Goal: Task Accomplishment & Management: Use online tool/utility

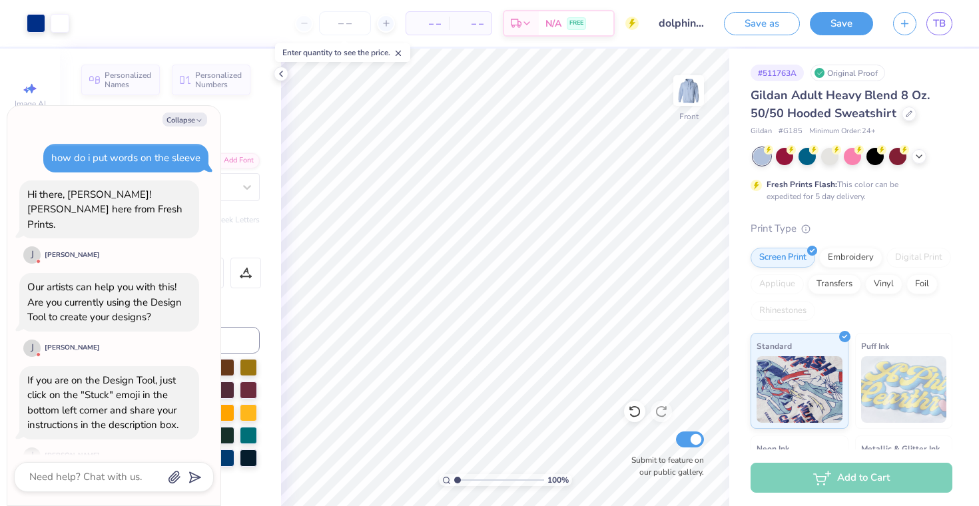
scroll to position [664, 0]
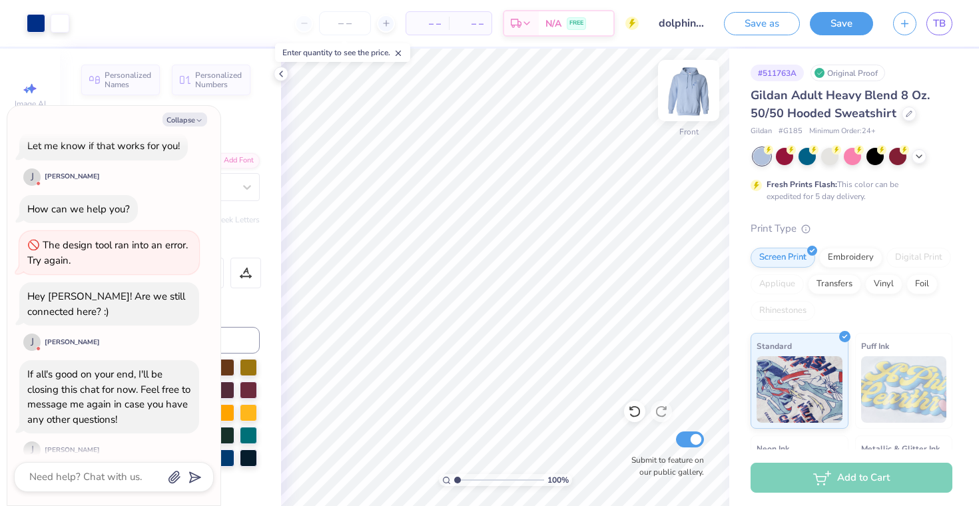
click at [681, 90] on img at bounding box center [688, 90] width 53 height 53
click at [693, 99] on img at bounding box center [688, 90] width 53 height 53
click at [946, 29] on link "TB" at bounding box center [939, 23] width 26 height 23
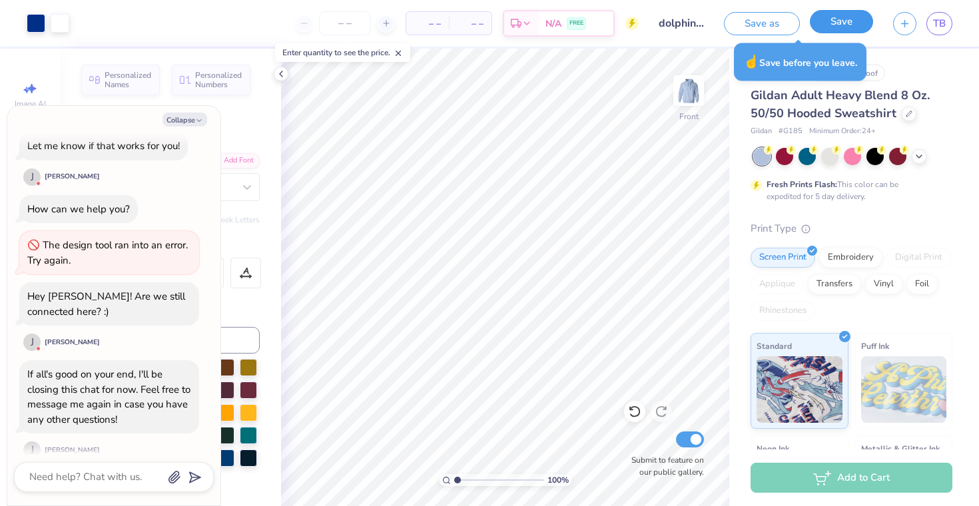
click at [828, 28] on button "Save" at bounding box center [841, 21] width 63 height 23
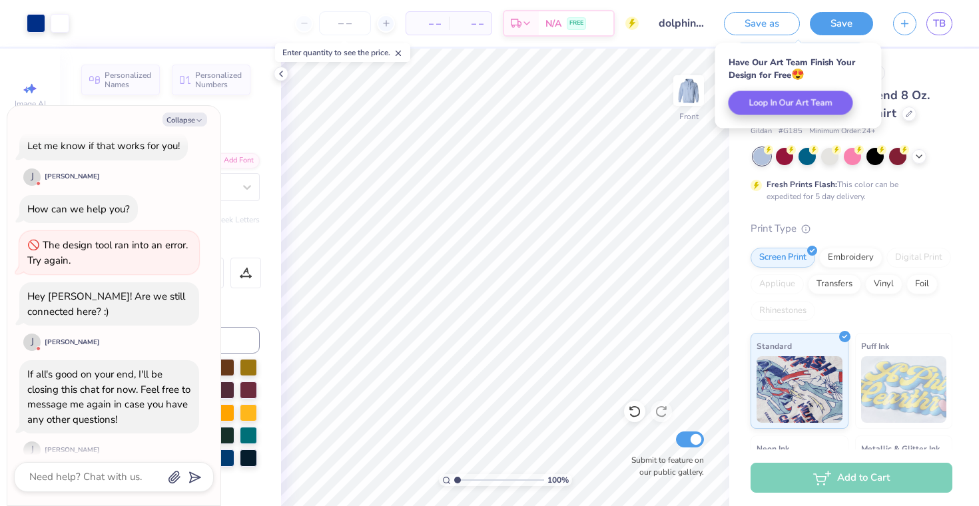
type textarea "x"
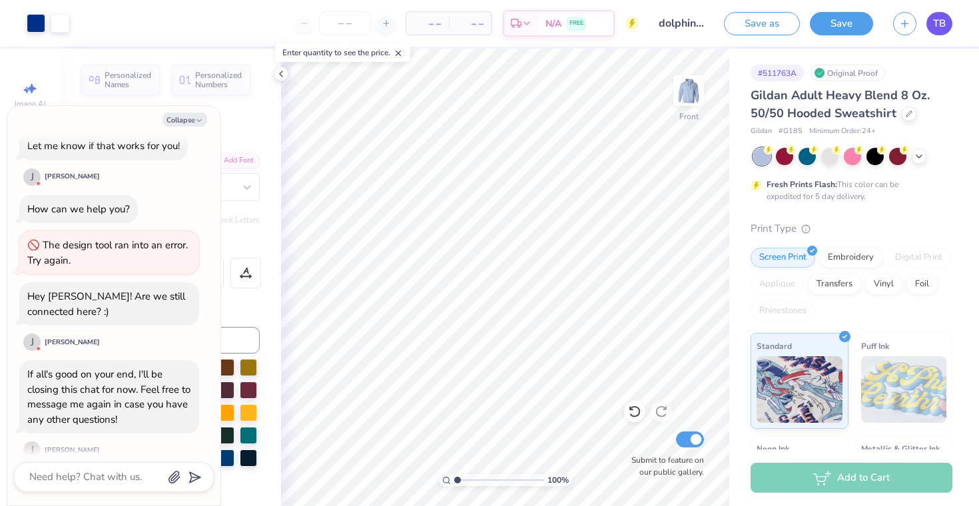
click at [930, 25] on link "TB" at bounding box center [939, 23] width 26 height 23
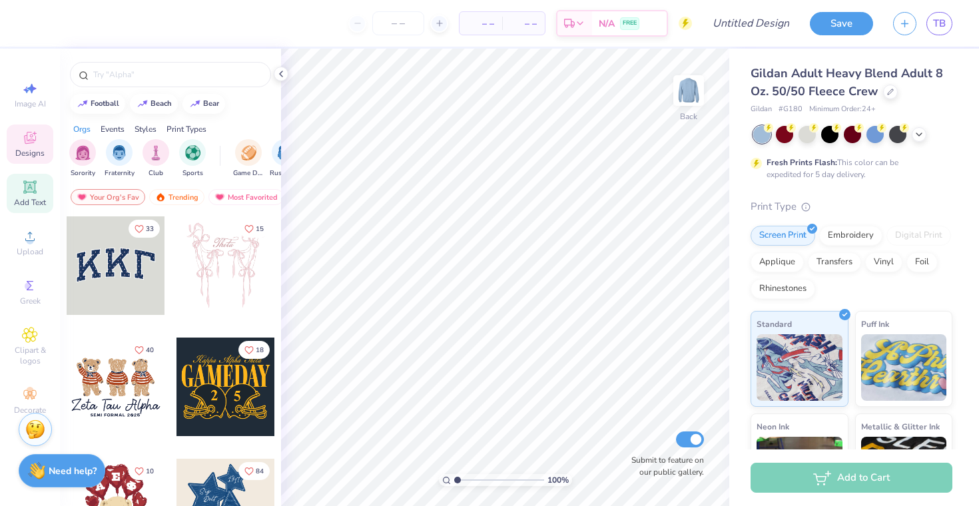
click at [37, 191] on icon at bounding box center [30, 187] width 16 height 16
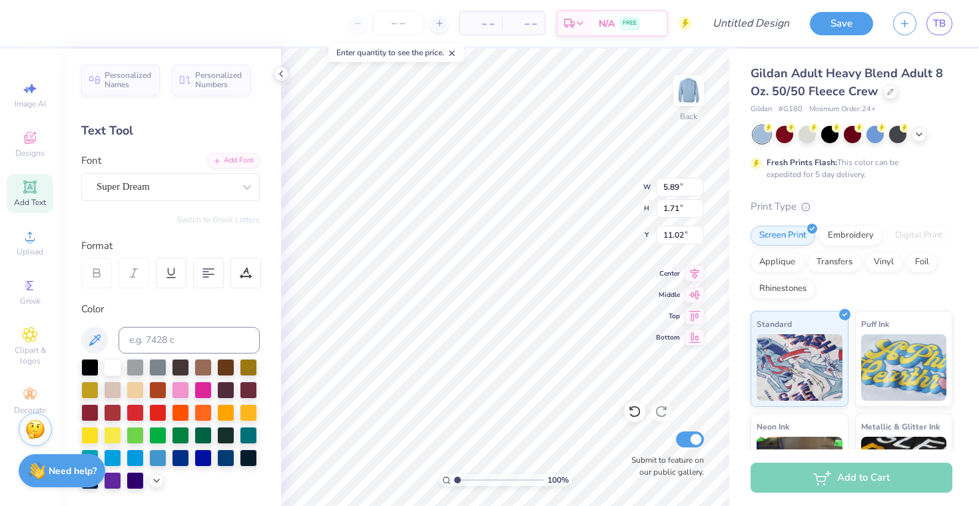
type textarea "T"
type textarea "EDEN BBG"
click at [200, 189] on div "Super Dream" at bounding box center [165, 186] width 140 height 21
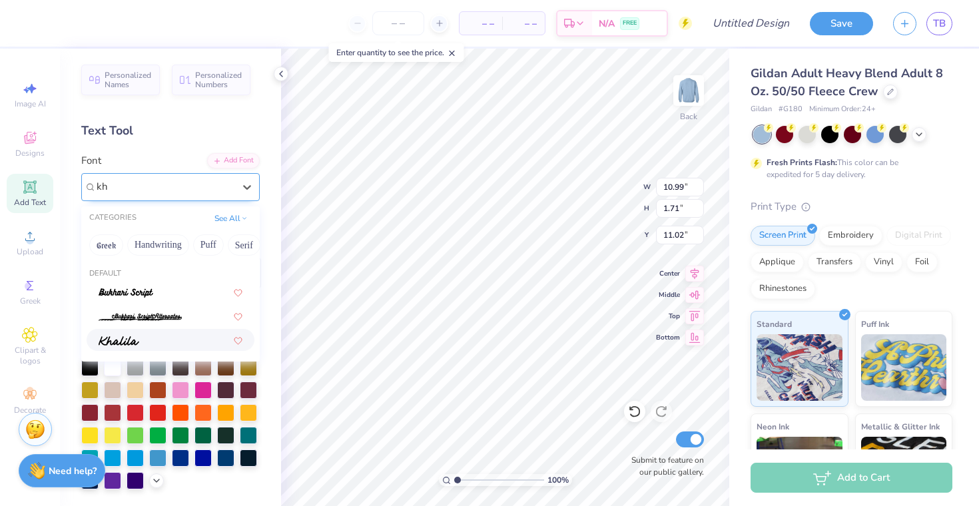
click at [151, 341] on div at bounding box center [171, 340] width 144 height 14
type input "kh"
type input "12.29"
type input "1.77"
type input "10.99"
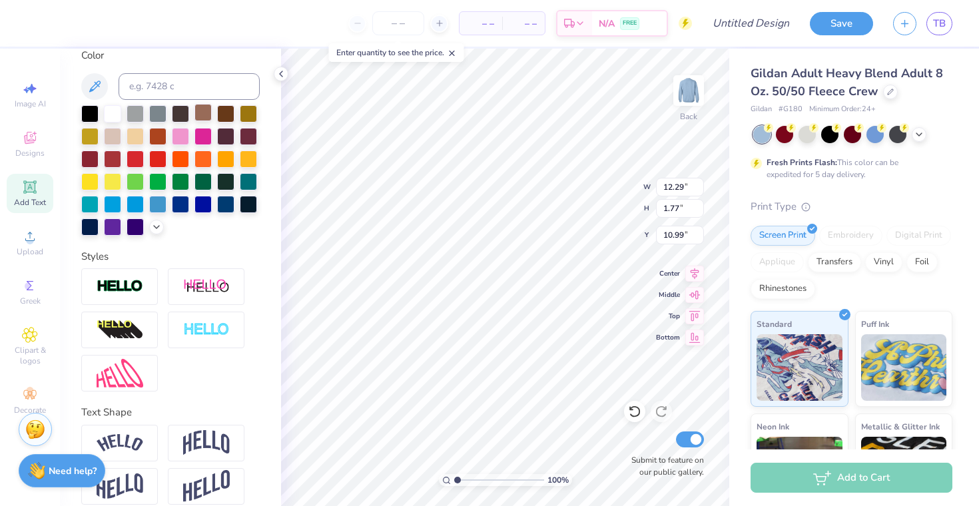
scroll to position [268, 0]
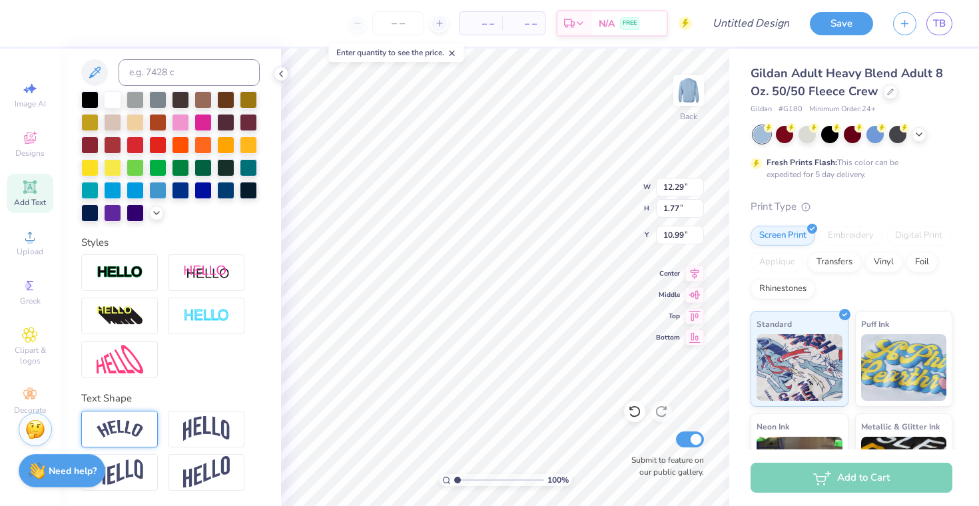
click at [140, 429] on img at bounding box center [120, 429] width 47 height 18
type input "13.93"
type input "3.43"
type input "10.16"
click at [204, 427] on img at bounding box center [206, 428] width 47 height 25
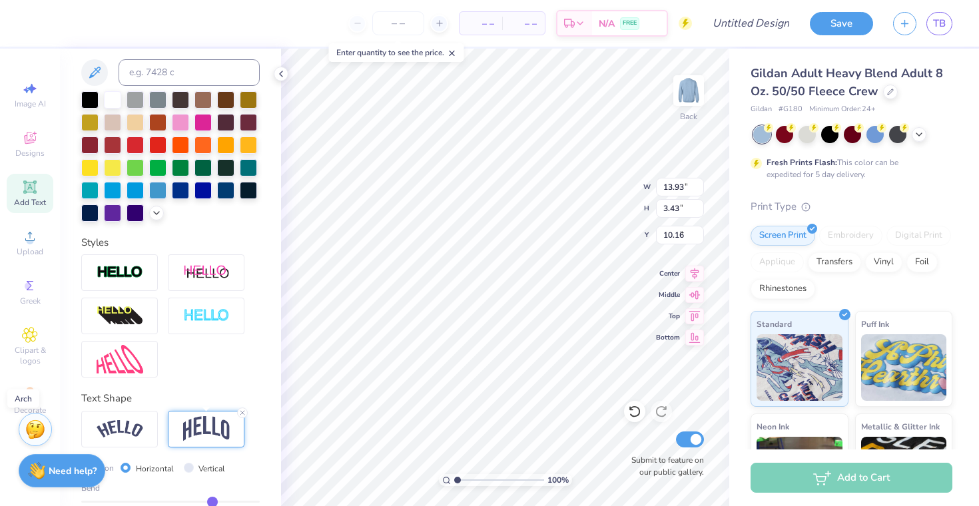
type input "12.29"
type input "4.08"
type input "9.84"
click at [133, 424] on img at bounding box center [120, 429] width 47 height 18
type input "13.93"
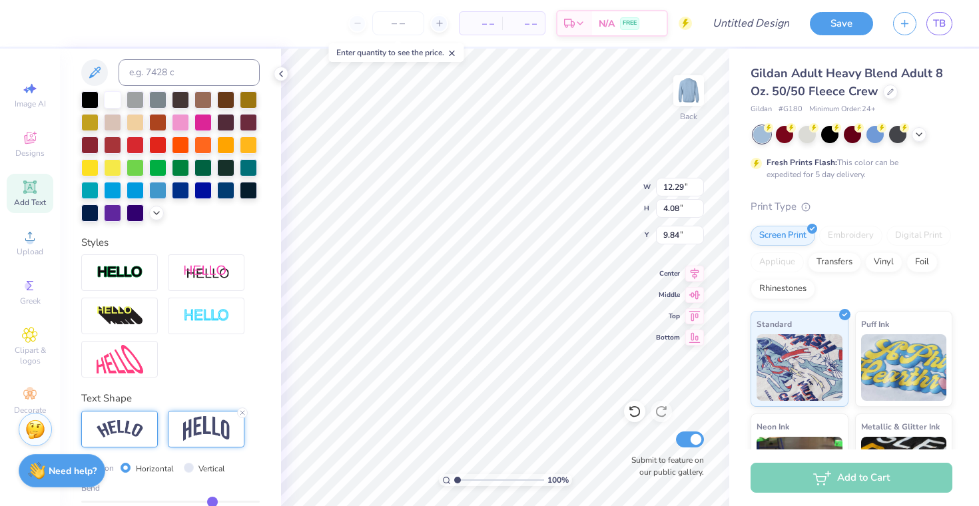
type input "3.43"
type input "10.16"
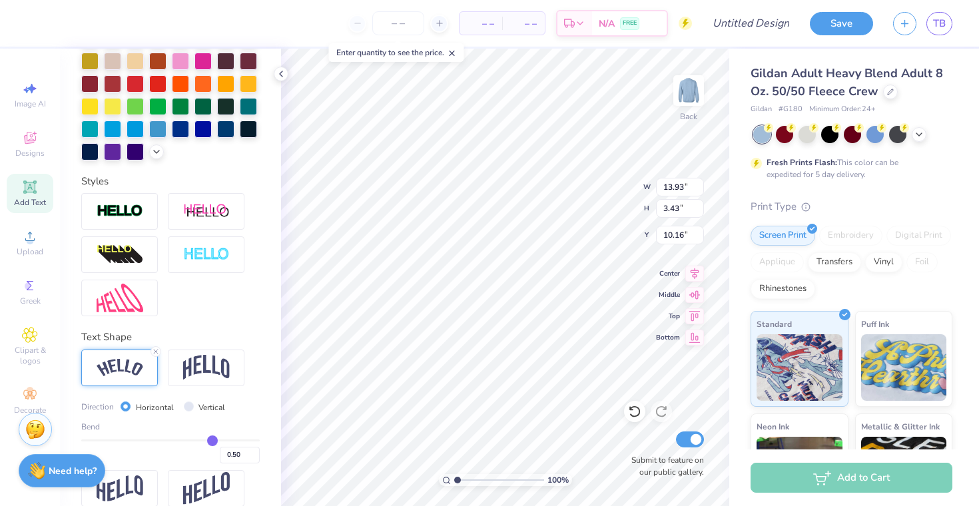
scroll to position [346, 0]
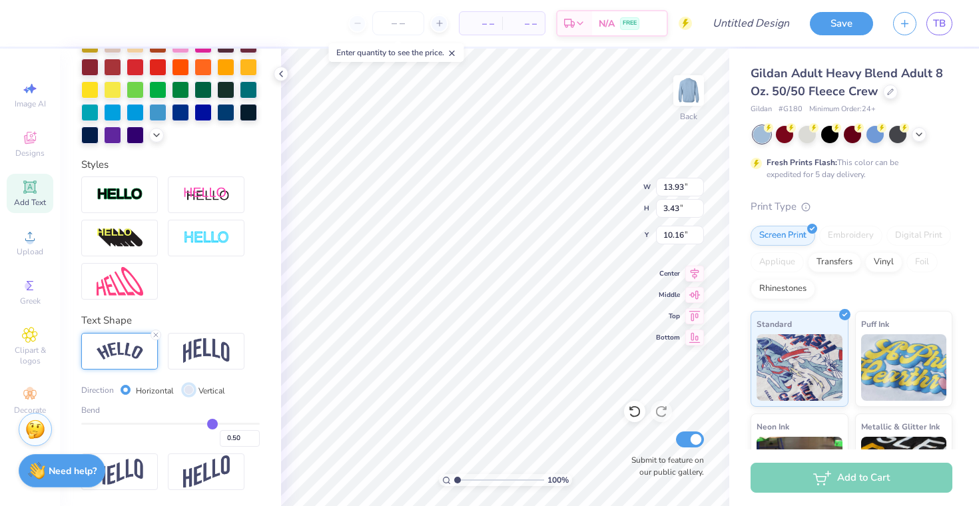
click at [189, 388] on input "Vertical" at bounding box center [189, 390] width 10 height 10
radio input "true"
type input "12.37"
type input "17.22"
type input "3.27"
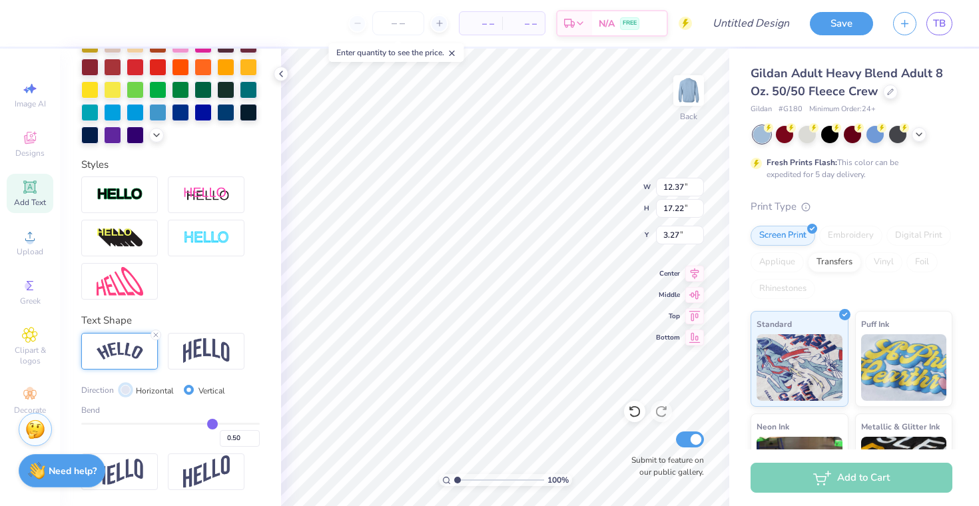
click at [125, 388] on input "Horizontal" at bounding box center [126, 390] width 10 height 10
radio input "true"
type input "13.93"
type input "3.43"
type input "10.16"
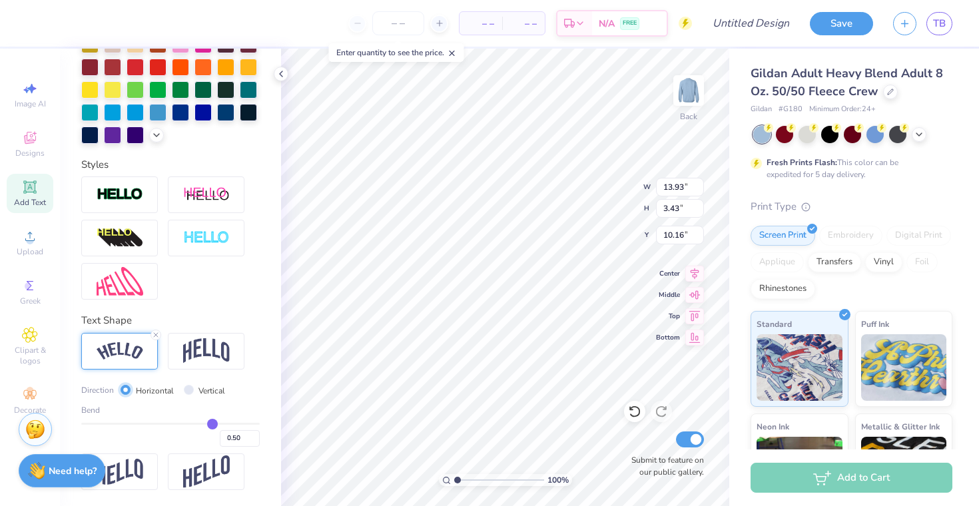
scroll to position [0, 0]
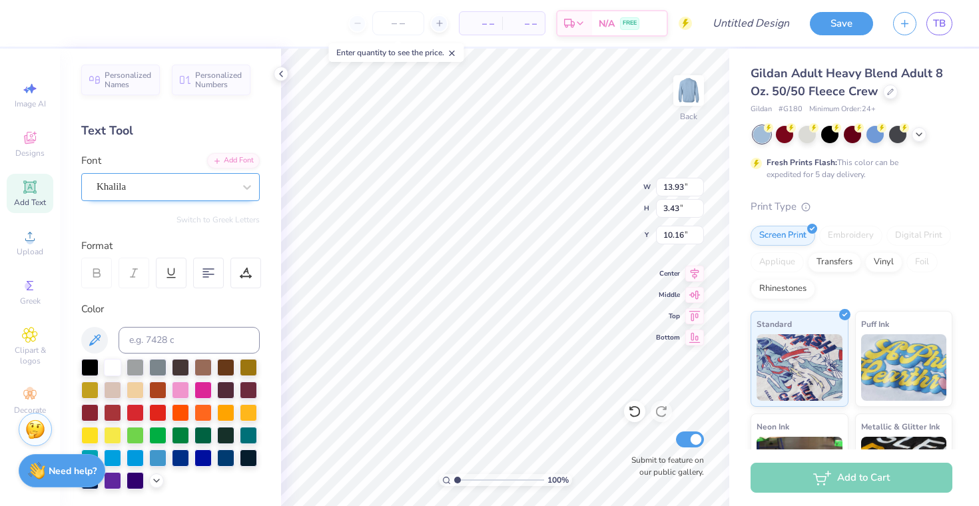
click at [131, 180] on div "Khalila" at bounding box center [165, 186] width 140 height 21
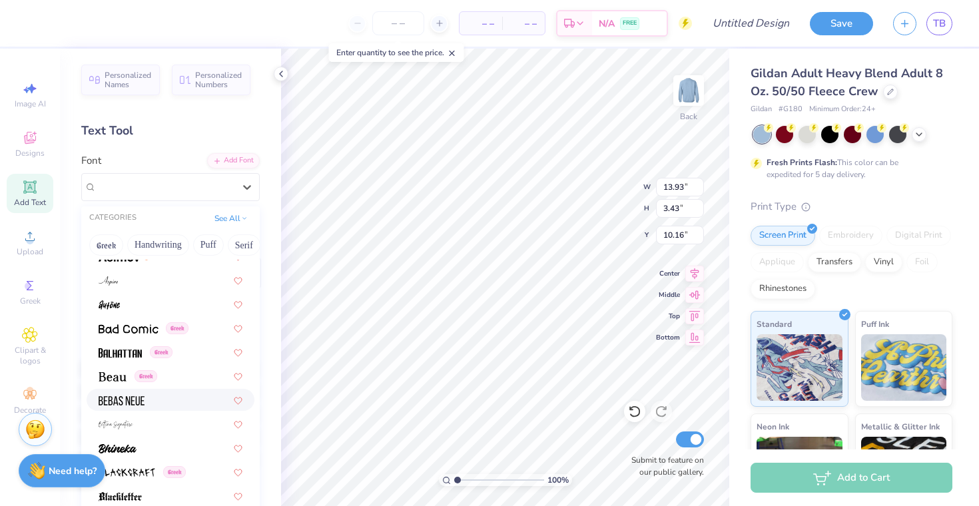
scroll to position [519, 0]
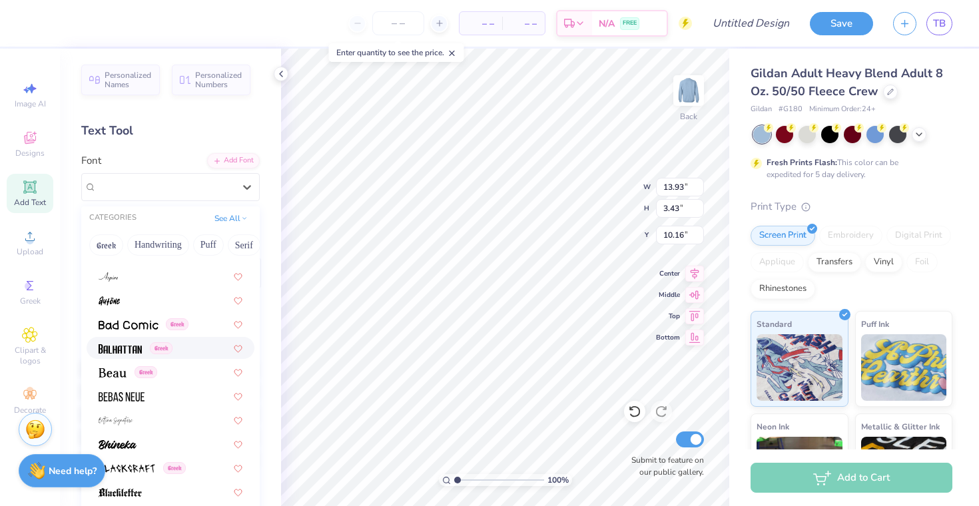
click at [139, 350] on img at bounding box center [120, 348] width 43 height 9
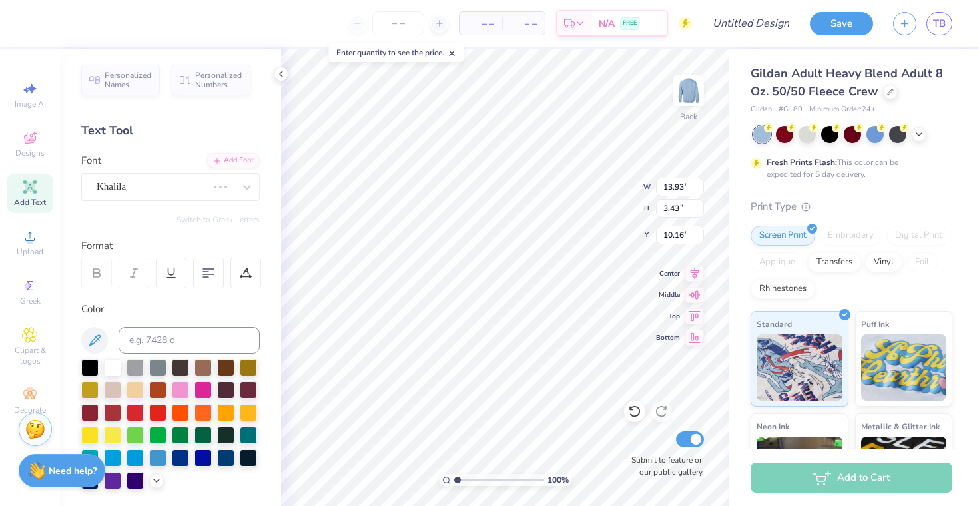
type input "10.53"
type input "3.14"
type input "10.31"
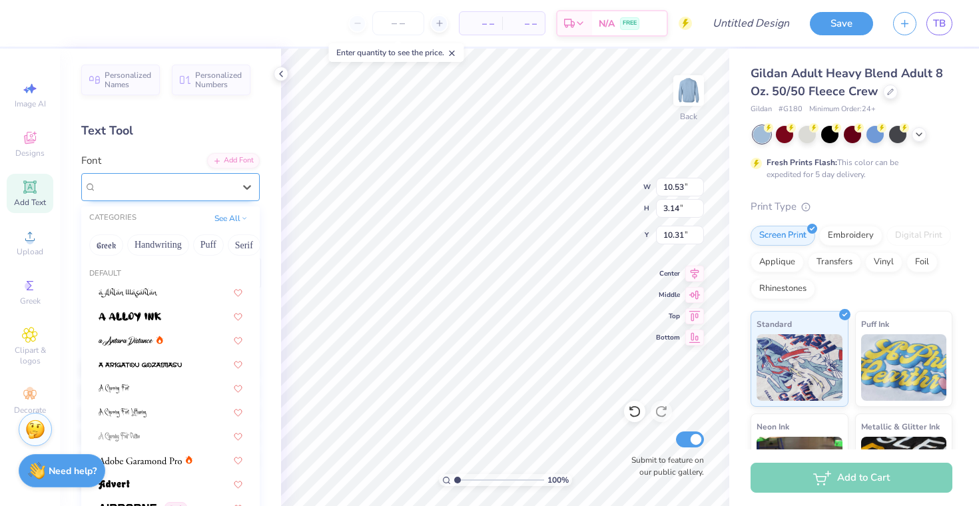
click at [149, 196] on div "Balhattan Greek" at bounding box center [165, 186] width 140 height 21
click at [158, 312] on span at bounding box center [130, 316] width 63 height 14
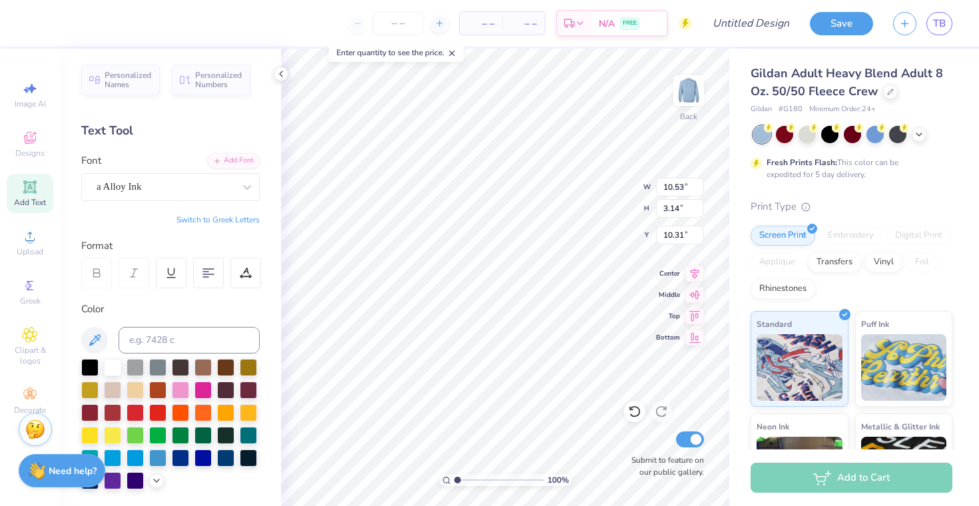
type input "13.59"
type input "3.40"
type input "10.17"
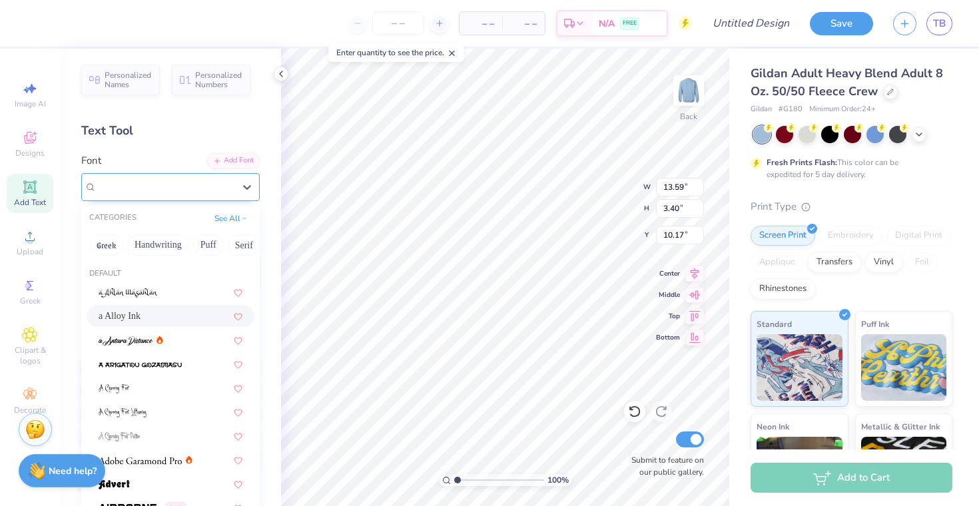
click at [168, 185] on div "a Alloy Ink" at bounding box center [165, 186] width 140 height 21
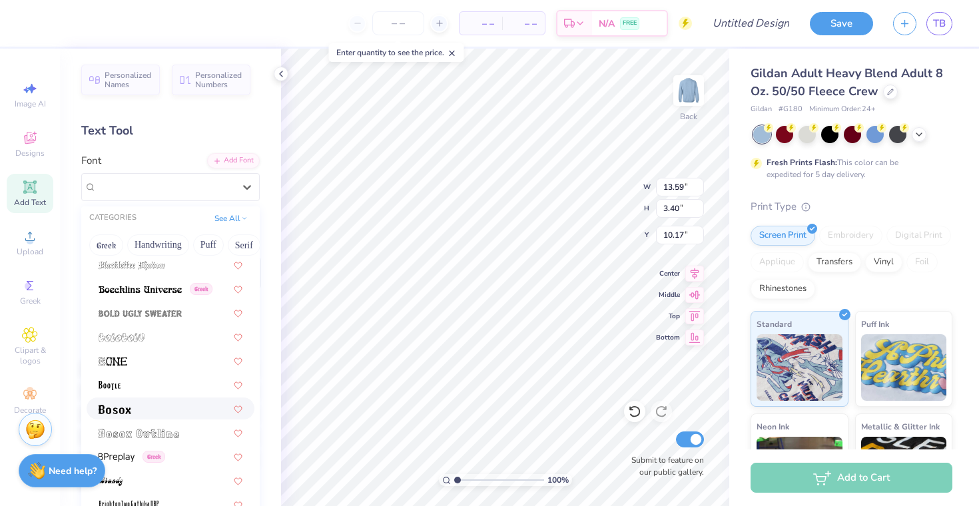
scroll to position [767, 0]
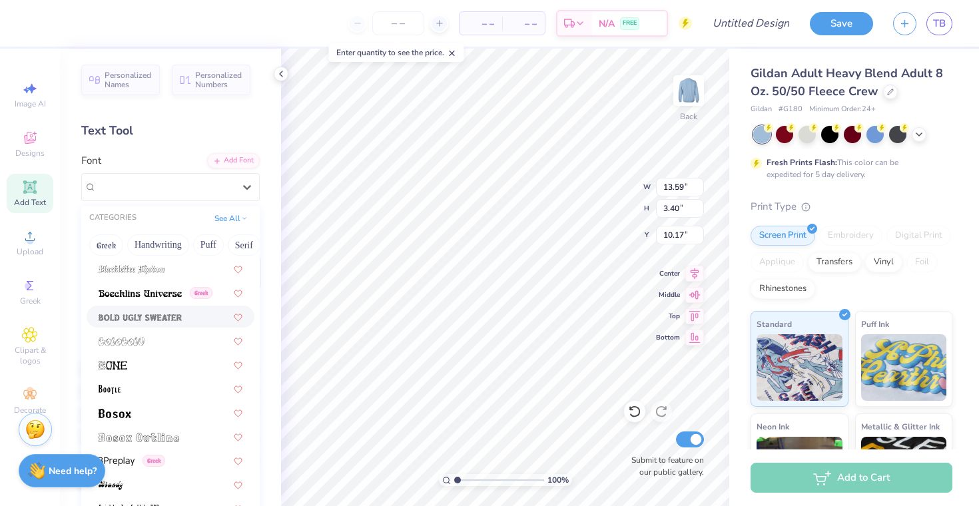
click at [135, 321] on img at bounding box center [140, 317] width 83 height 9
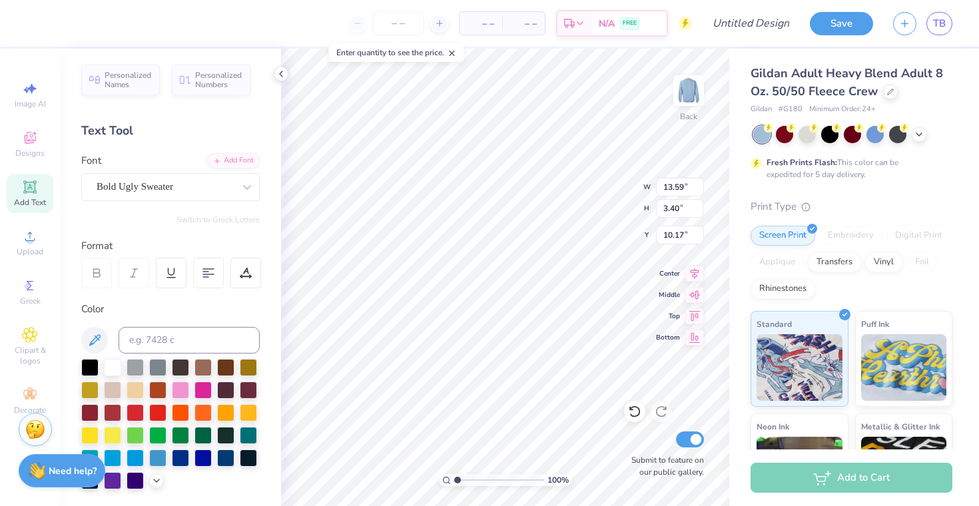
type input "13.07"
type input "3.28"
type input "10.24"
click at [178, 184] on div "Bold Ugly Sweater" at bounding box center [165, 186] width 140 height 21
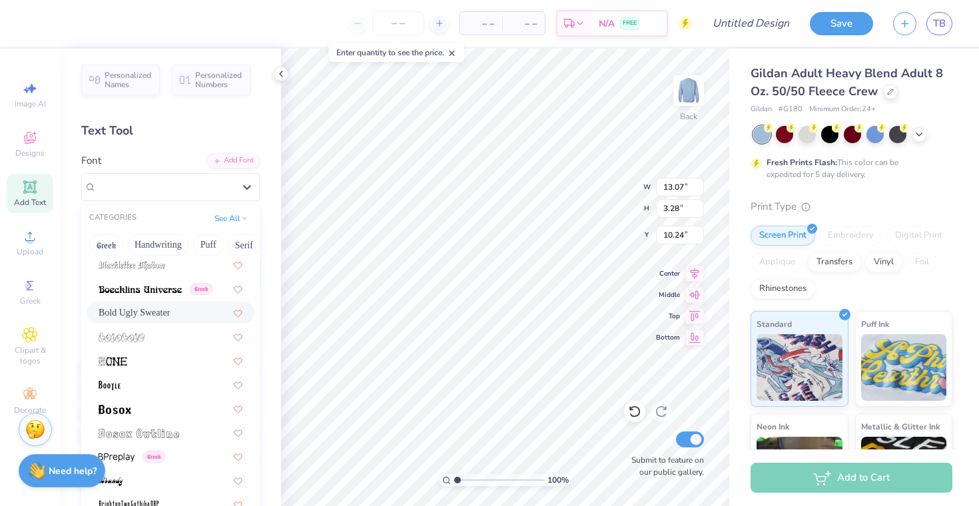
scroll to position [684, 0]
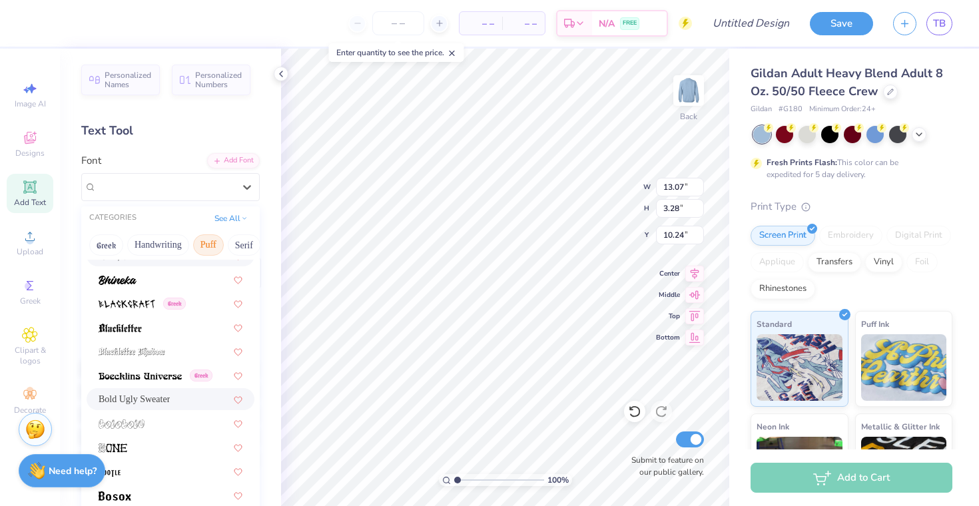
click at [203, 238] on button "Puff" at bounding box center [208, 244] width 31 height 21
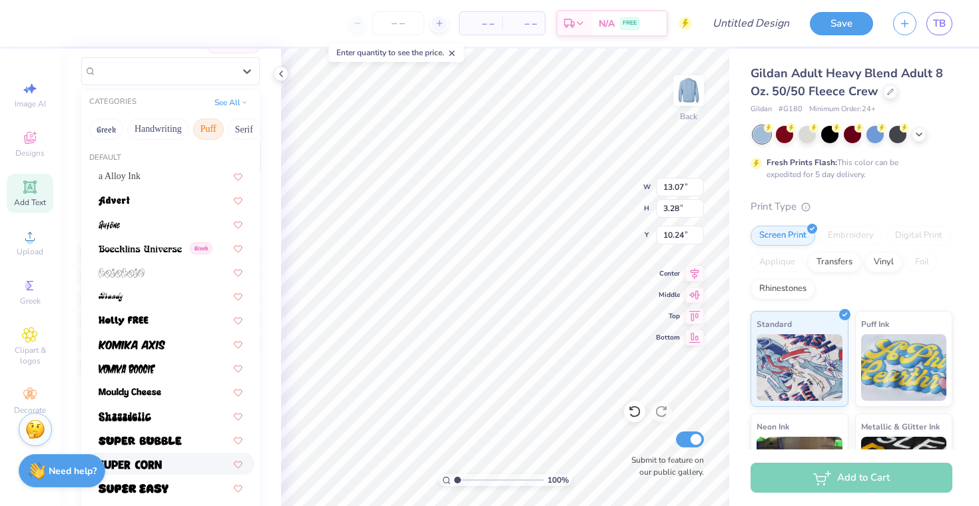
scroll to position [87, 0]
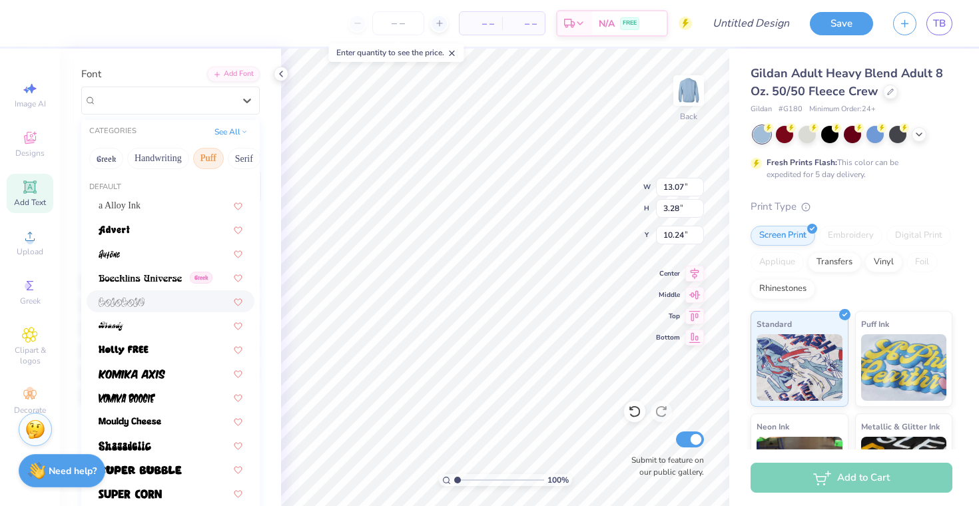
click at [148, 294] on div at bounding box center [171, 301] width 168 height 22
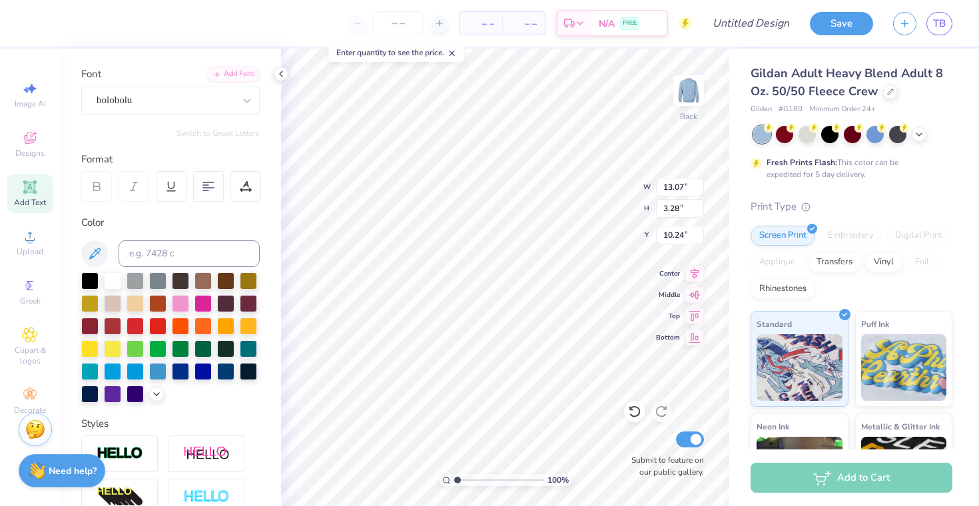
type input "11.38"
type input "10.23"
click at [185, 118] on div "Personalized Names Personalized Numbers Text Tool Add Font Font bolobolu Switch…" at bounding box center [170, 278] width 221 height 458
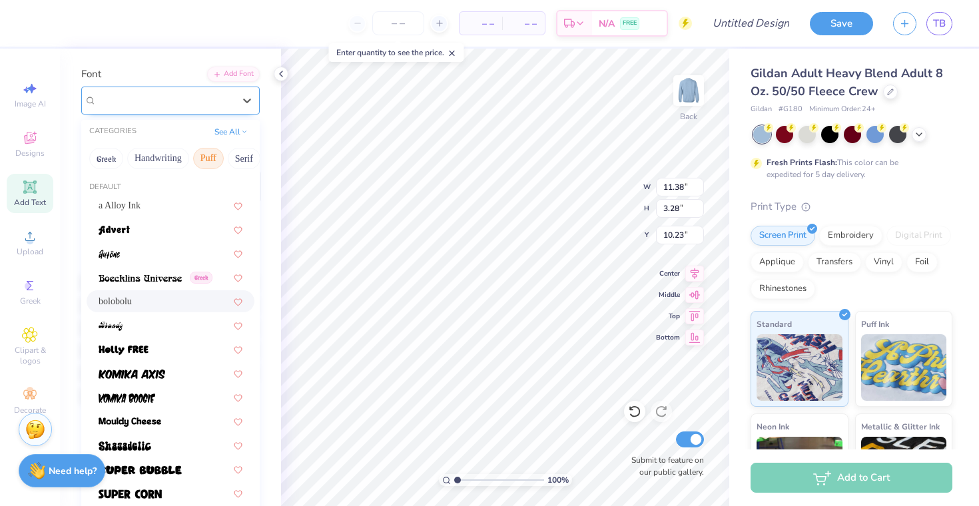
click at [178, 107] on div "bolobolu" at bounding box center [165, 100] width 140 height 21
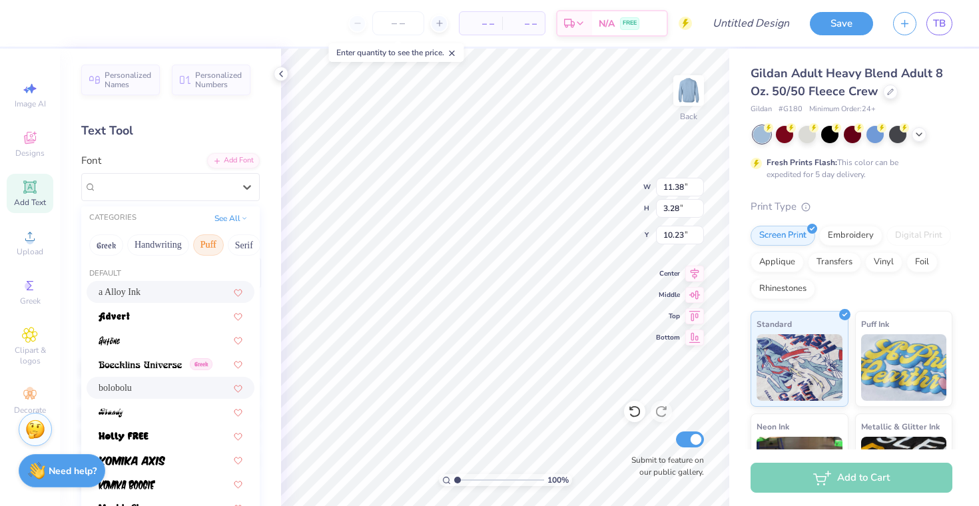
click at [210, 246] on button "Puff" at bounding box center [208, 244] width 31 height 21
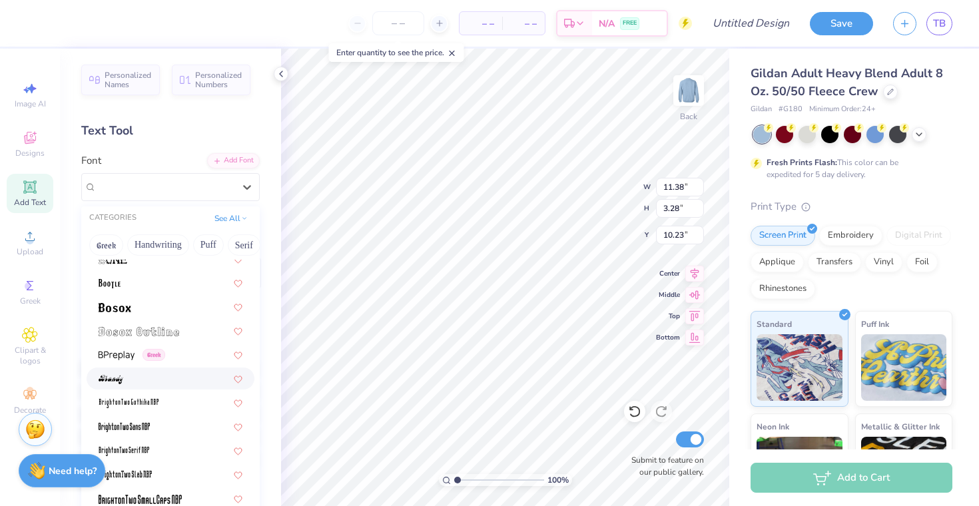
scroll to position [870, 0]
click at [137, 322] on div at bounding box center [171, 333] width 168 height 22
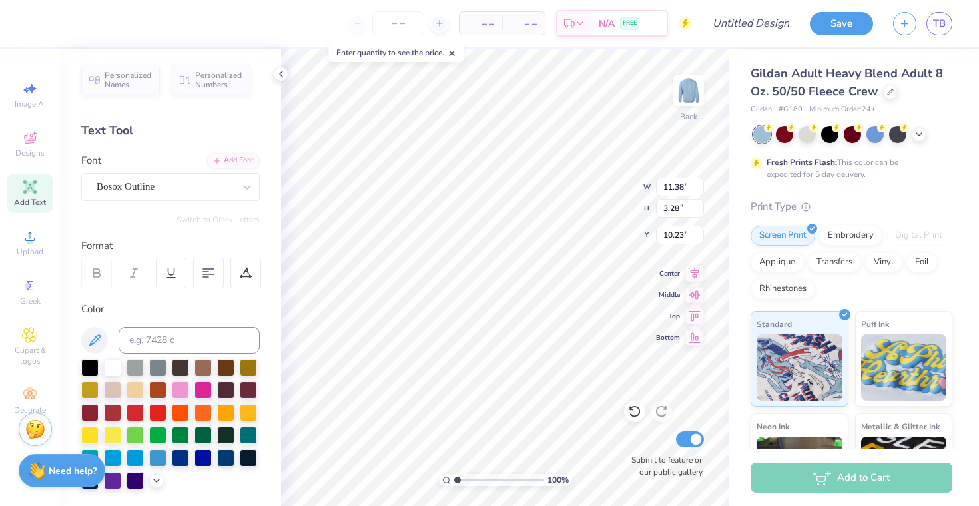
type input "10.33"
type input "2.65"
type input "10.55"
click at [170, 196] on div "Bosox Outline" at bounding box center [165, 186] width 140 height 21
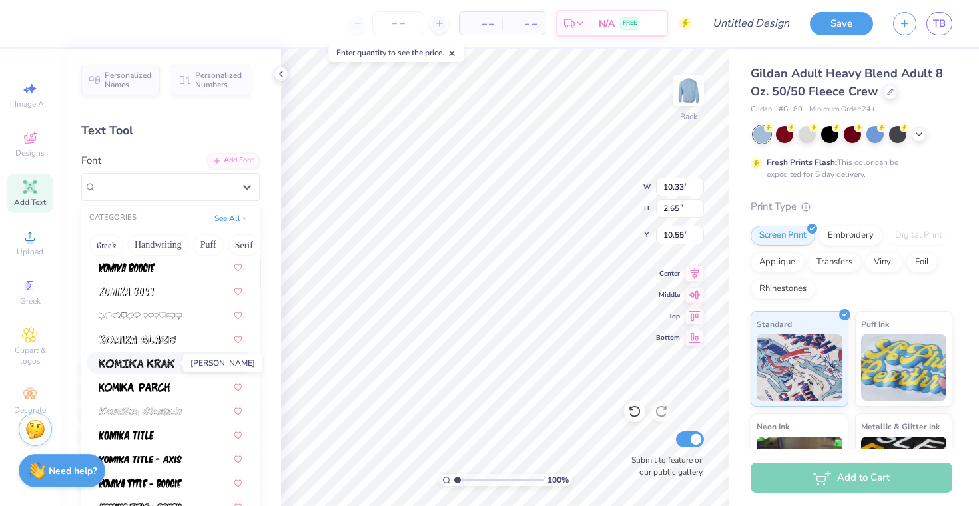
scroll to position [3913, 0]
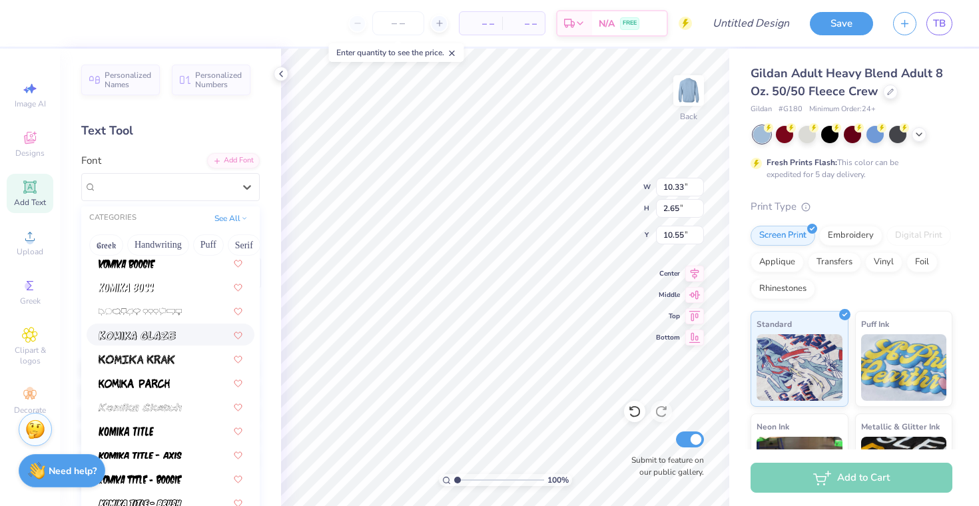
click at [144, 332] on img at bounding box center [137, 335] width 77 height 9
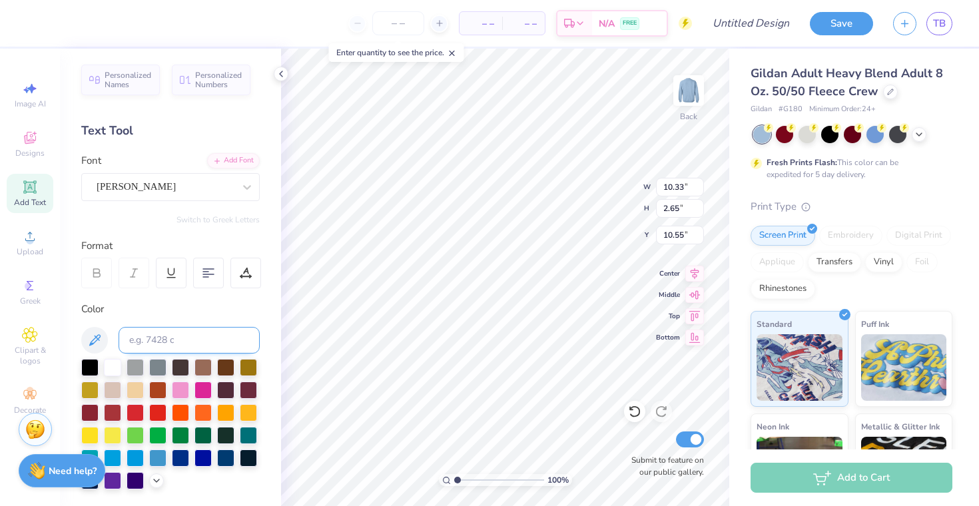
type input "13.68"
type input "3.47"
type input "10.14"
type input "3.00"
click at [286, 75] on div at bounding box center [281, 74] width 15 height 15
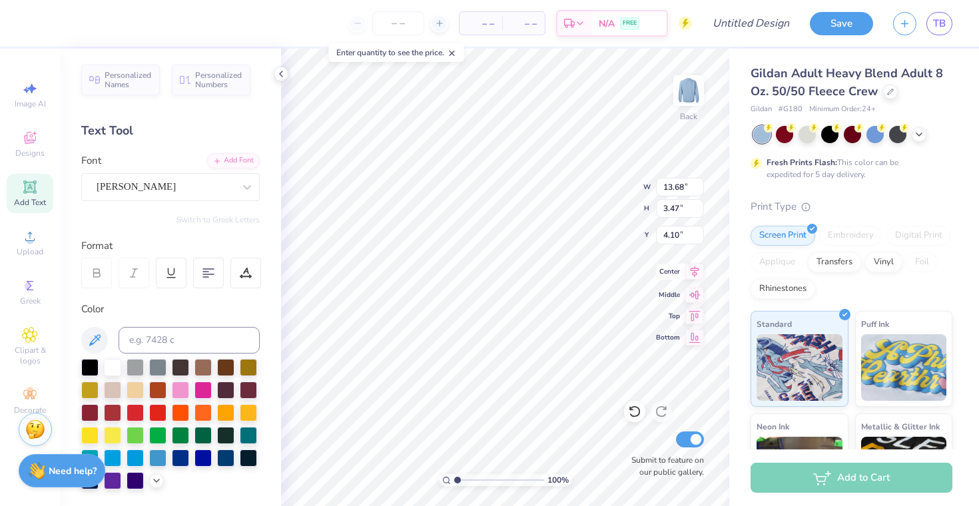
click at [695, 276] on icon at bounding box center [694, 272] width 19 height 16
click at [691, 271] on icon at bounding box center [695, 271] width 9 height 11
type input "4.16"
click at [693, 87] on img at bounding box center [688, 90] width 53 height 53
click at [32, 139] on icon at bounding box center [30, 138] width 12 height 12
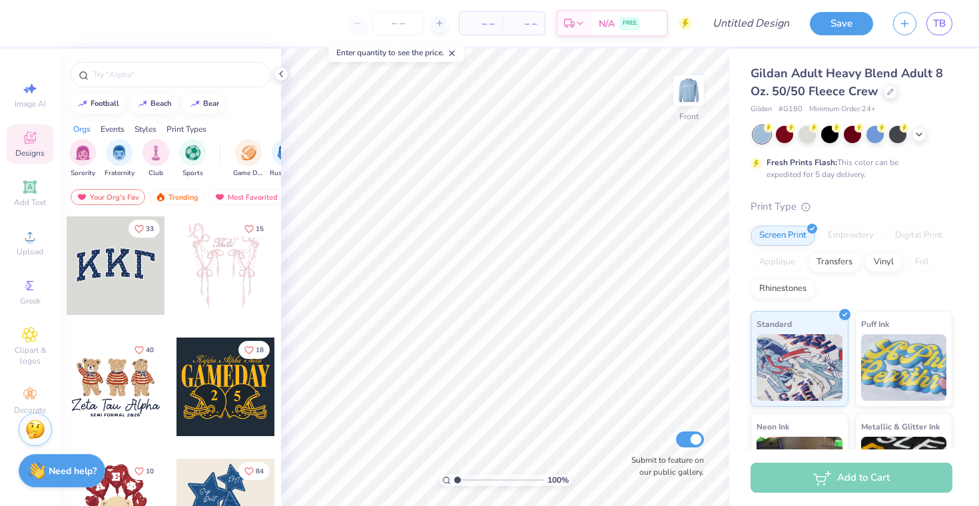
click at [35, 141] on icon at bounding box center [30, 138] width 16 height 16
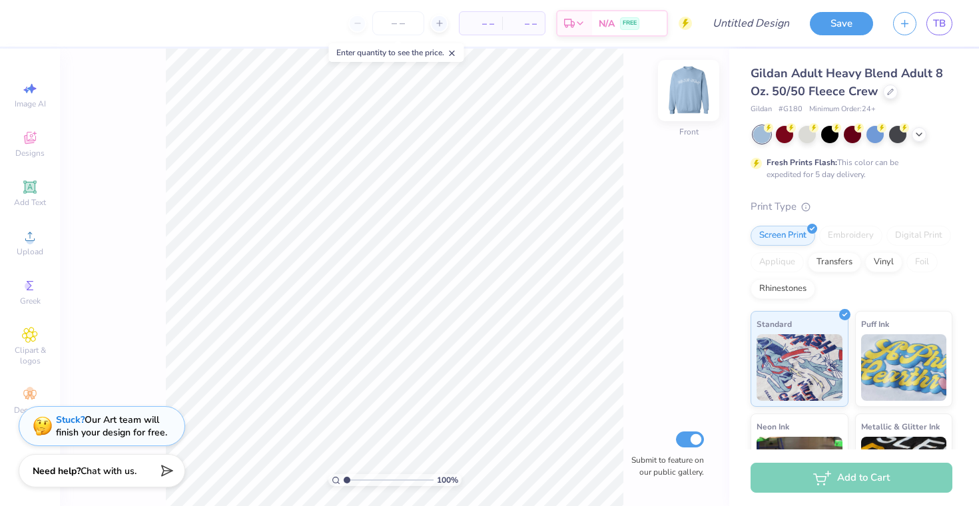
click at [686, 98] on img at bounding box center [688, 90] width 53 height 53
click at [753, 18] on input "Design Title" at bounding box center [767, 23] width 65 height 27
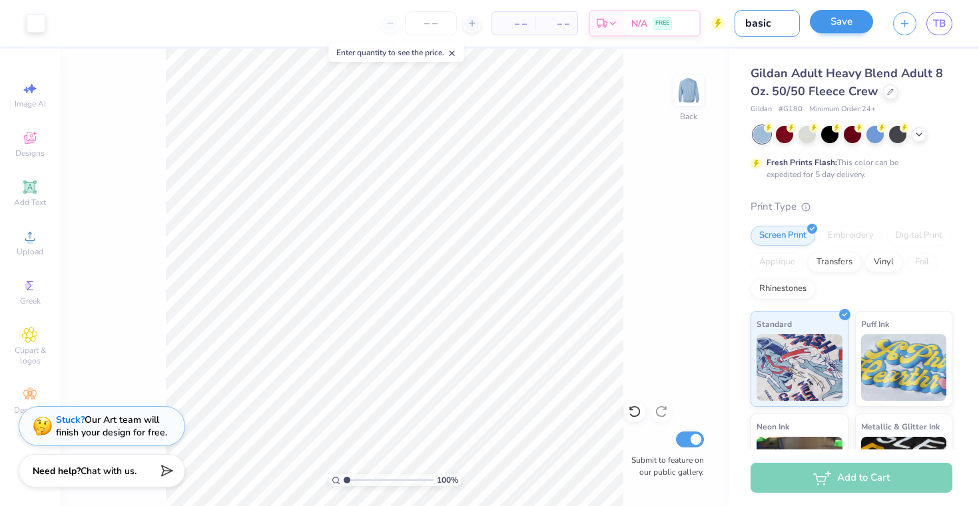
type input "basic"
click at [832, 21] on button "Save" at bounding box center [841, 21] width 63 height 23
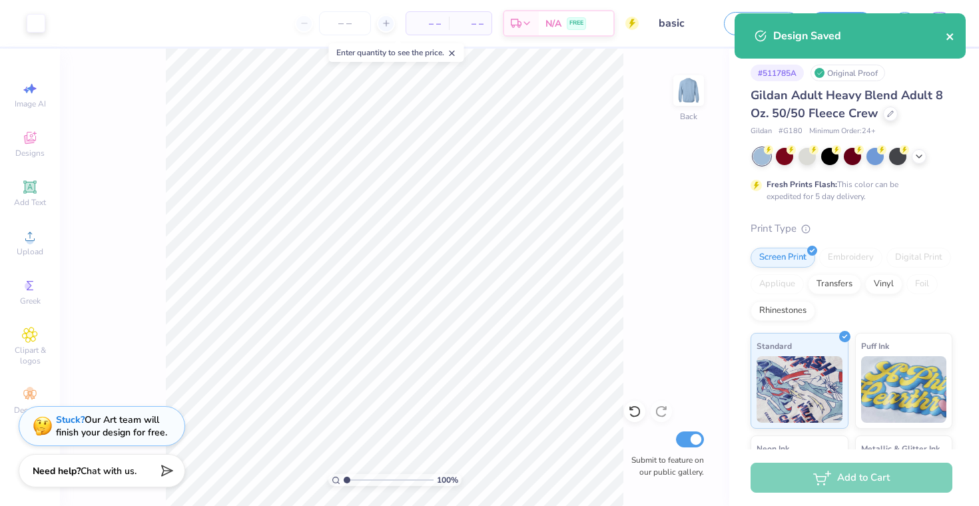
click at [952, 35] on icon "close" at bounding box center [949, 36] width 7 height 7
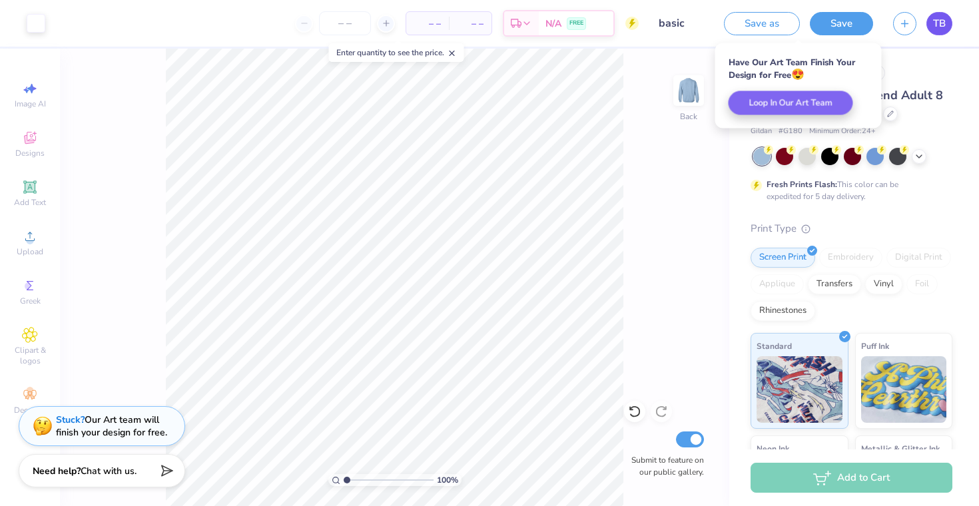
click at [941, 20] on span "TB" at bounding box center [939, 23] width 13 height 15
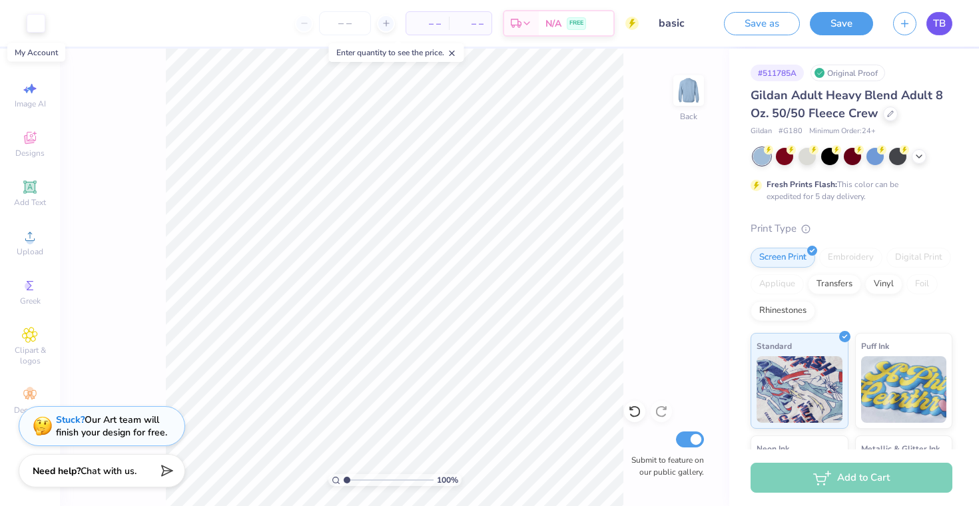
click at [942, 20] on span "TB" at bounding box center [939, 23] width 13 height 15
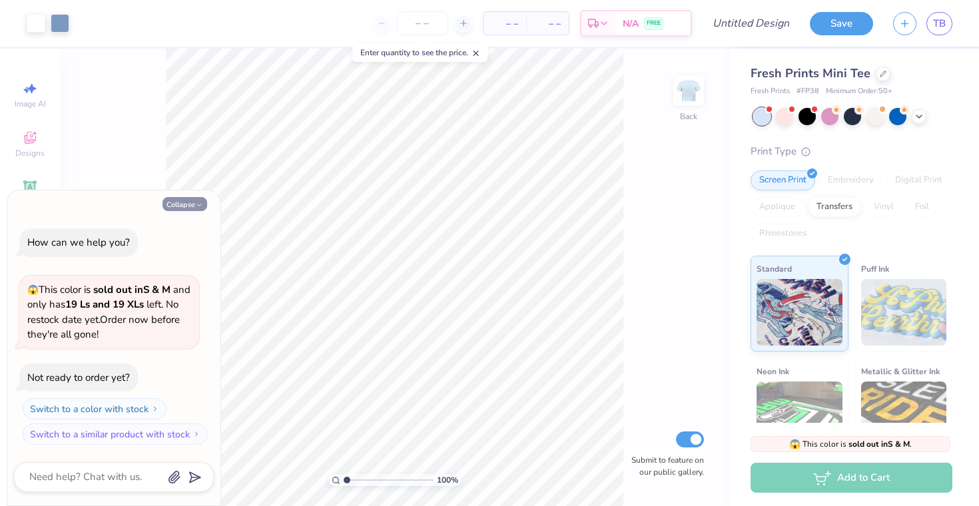
click at [190, 198] on button "Collapse" at bounding box center [184, 204] width 45 height 14
type textarea "x"
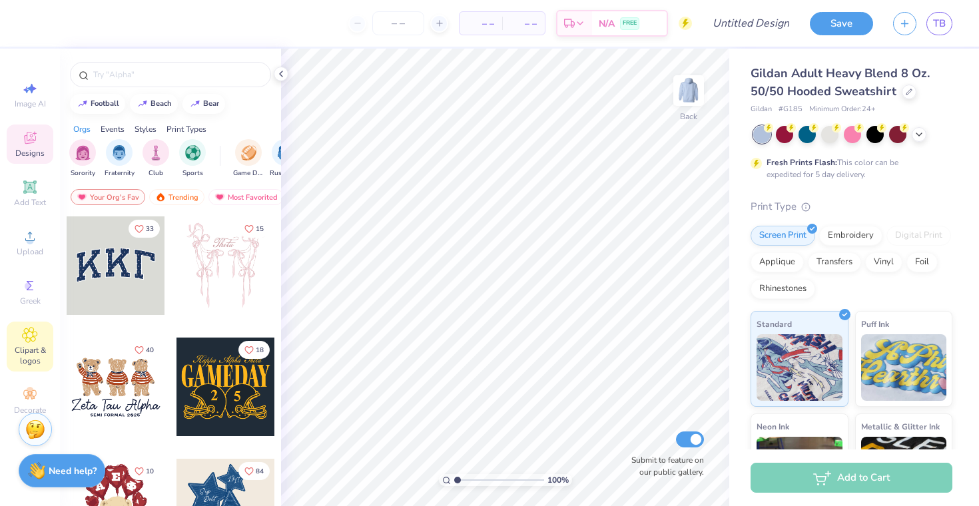
click at [34, 342] on icon at bounding box center [29, 335] width 15 height 16
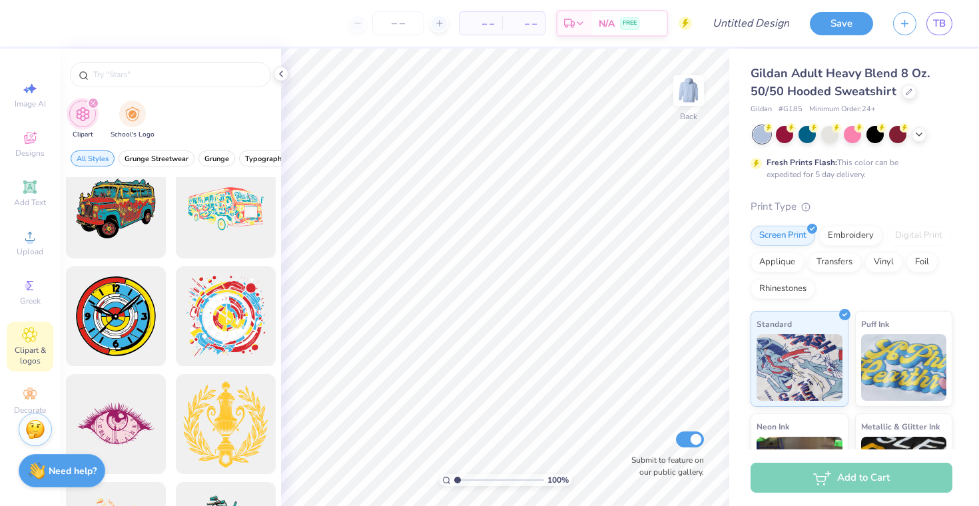
scroll to position [886, 0]
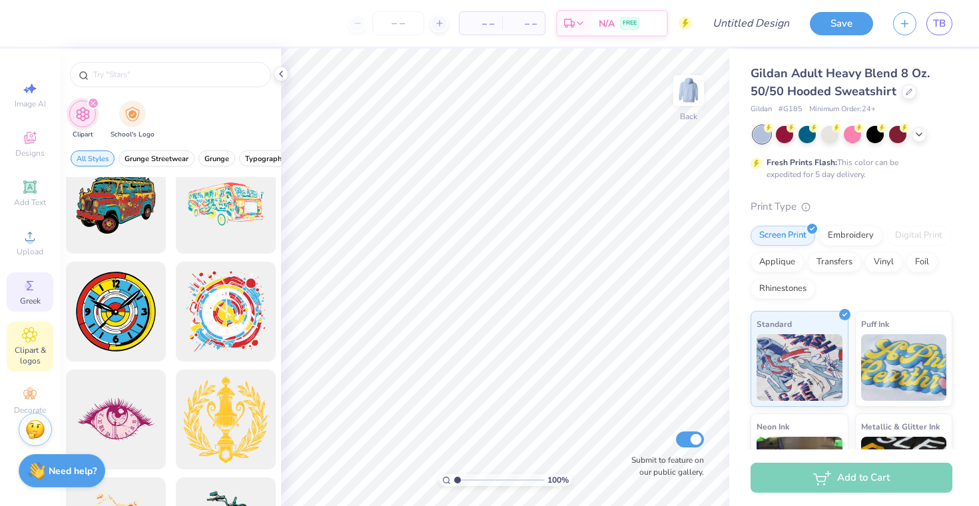
click at [30, 294] on div "Greek" at bounding box center [30, 291] width 47 height 39
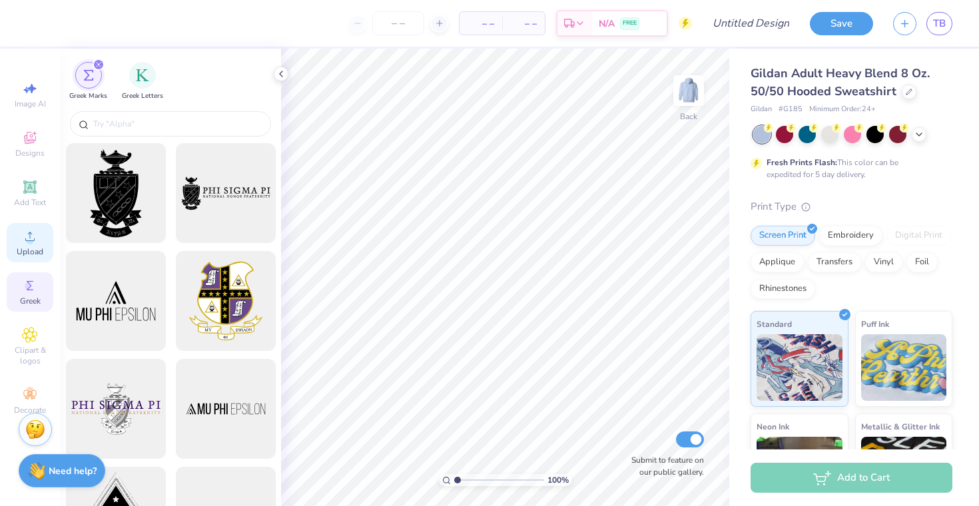
click at [26, 258] on div "Upload" at bounding box center [30, 242] width 47 height 39
click at [218, 127] on input "text" at bounding box center [177, 123] width 170 height 13
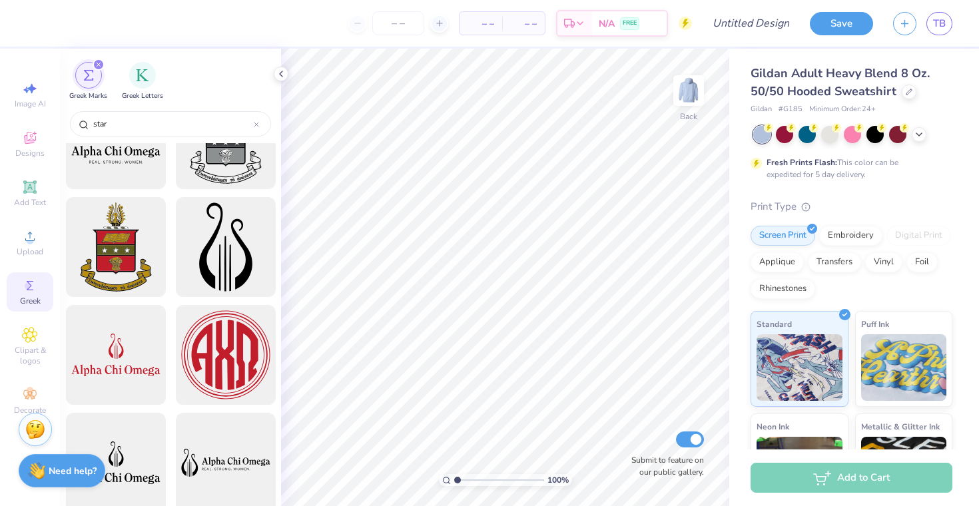
scroll to position [0, 0]
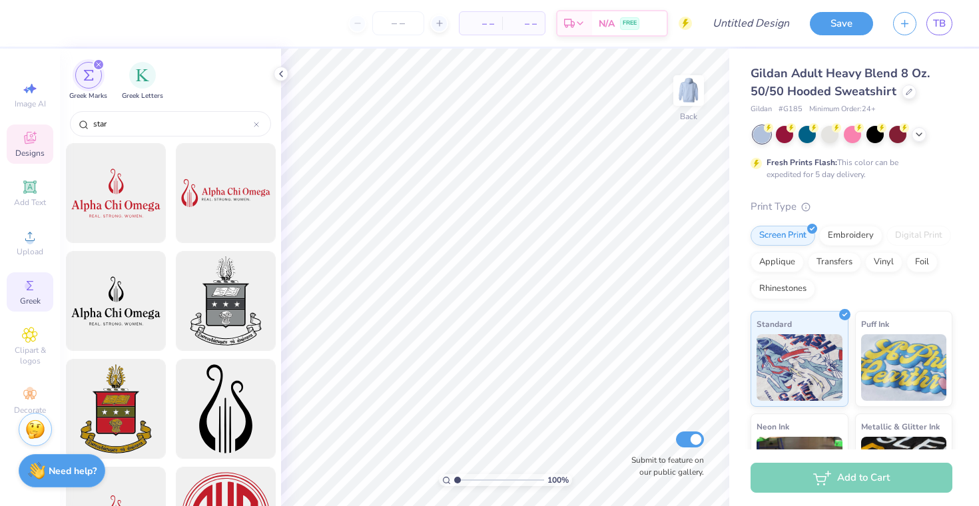
type input "star"
click at [29, 143] on icon at bounding box center [30, 138] width 12 height 12
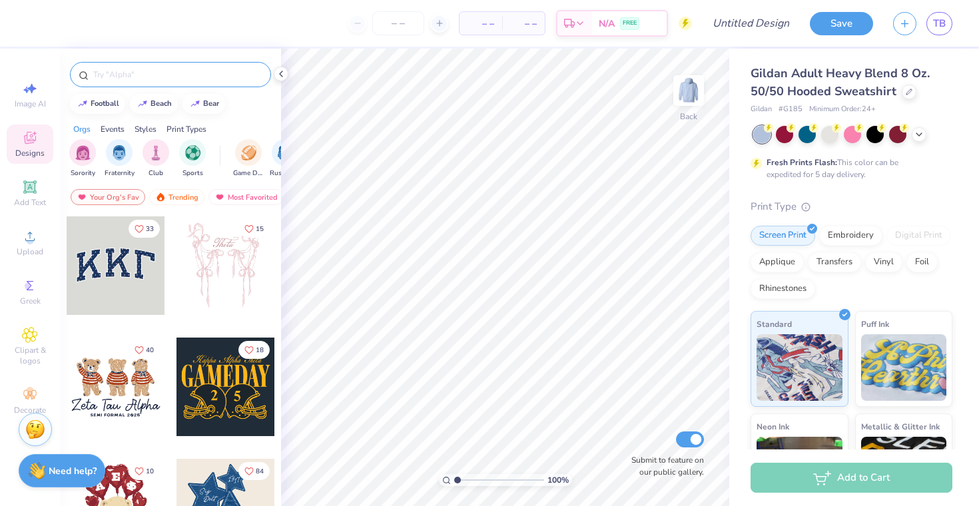
click at [134, 73] on input "text" at bounding box center [177, 74] width 170 height 13
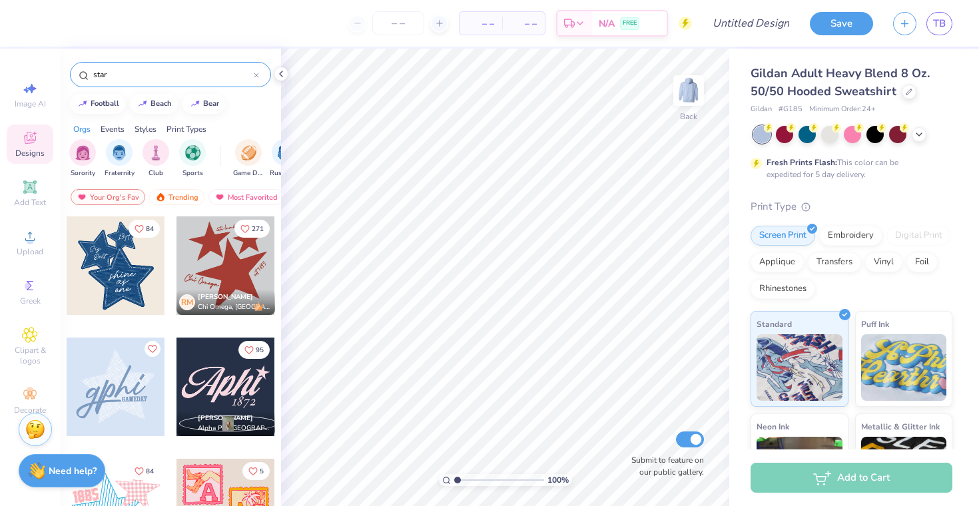
type input "star"
click at [127, 380] on div at bounding box center [116, 387] width 99 height 99
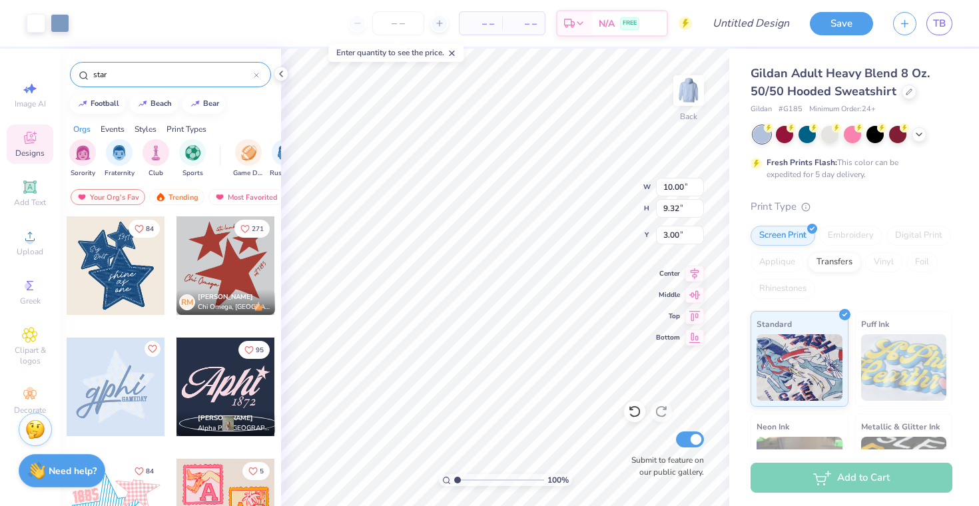
type input "10.00"
type input "9.32"
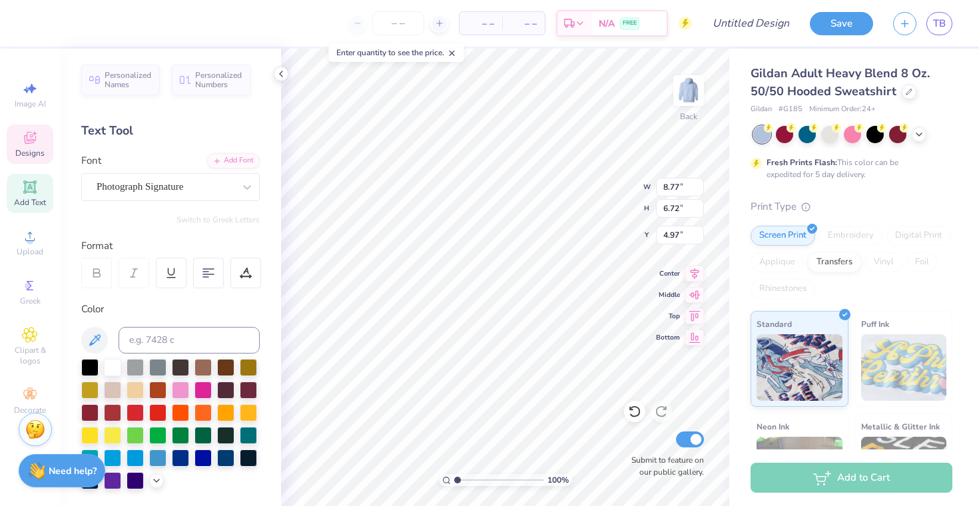
type textarea "g"
type textarea "EDEN"
click at [147, 179] on div "Photograph Signature" at bounding box center [165, 186] width 140 height 21
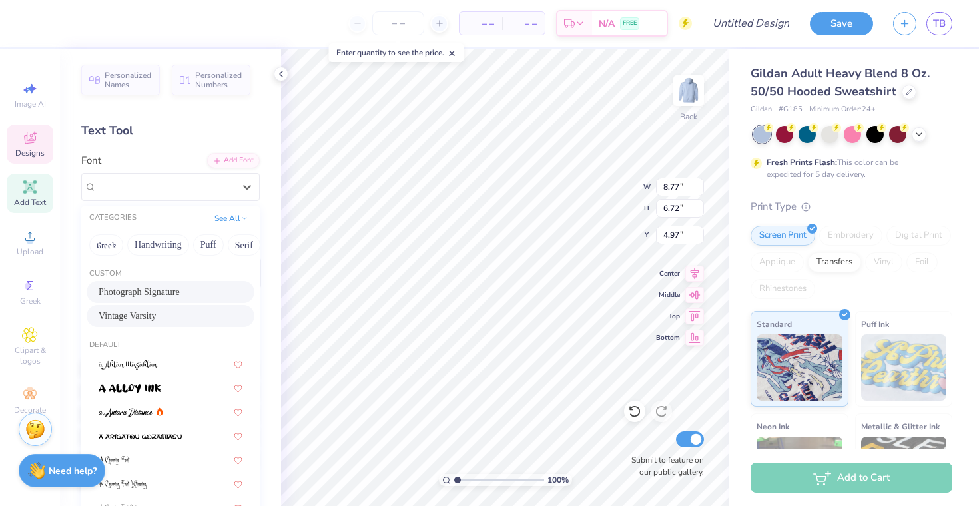
click at [156, 308] on div "Vintage Varsity" at bounding box center [171, 316] width 168 height 22
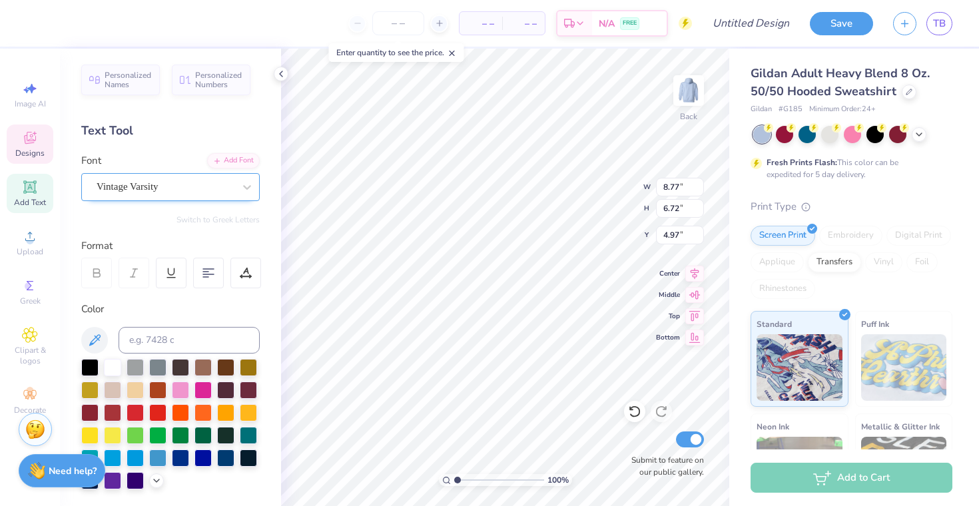
click at [147, 184] on div "Vintage Varsity" at bounding box center [165, 186] width 140 height 21
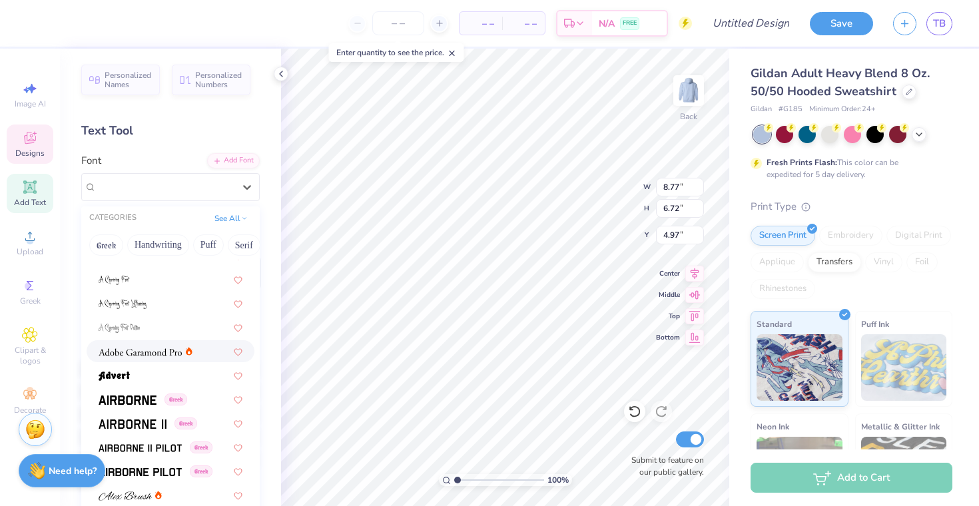
scroll to position [201, 0]
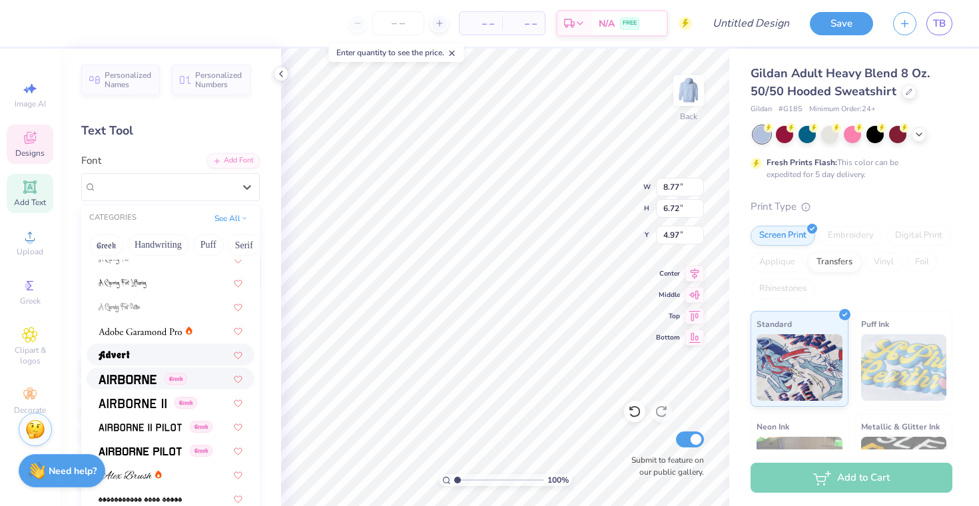
click at [138, 360] on div at bounding box center [171, 355] width 144 height 14
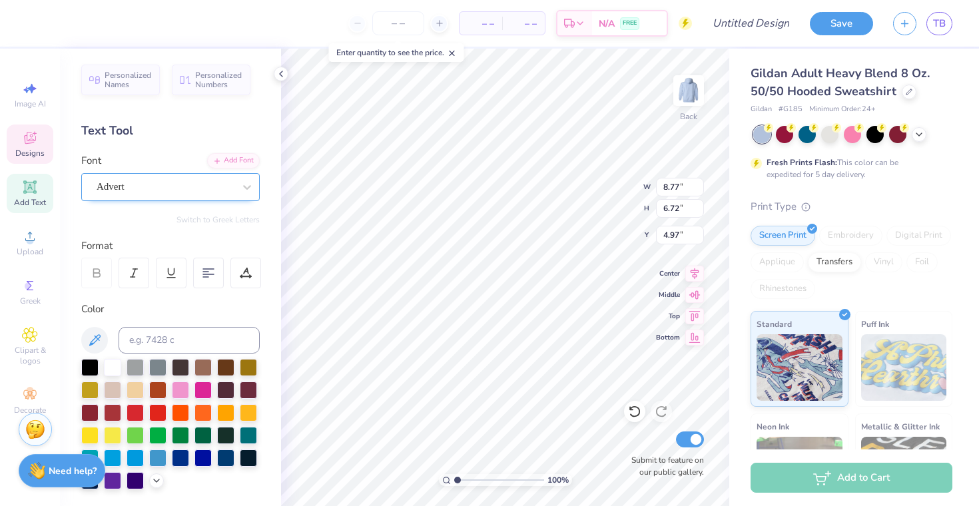
click at [142, 188] on div "Advert" at bounding box center [165, 186] width 140 height 21
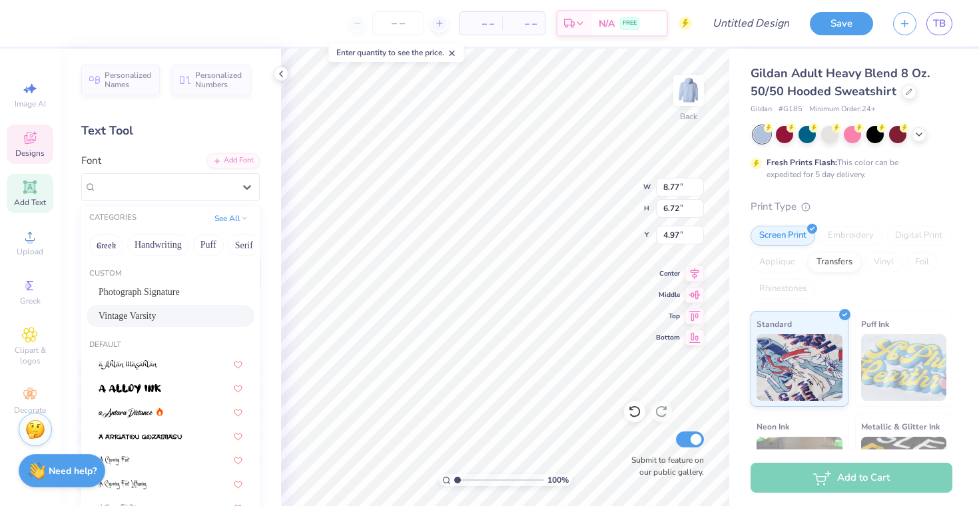
click at [156, 316] on span "Vintage Varsity" at bounding box center [127, 316] width 57 height 14
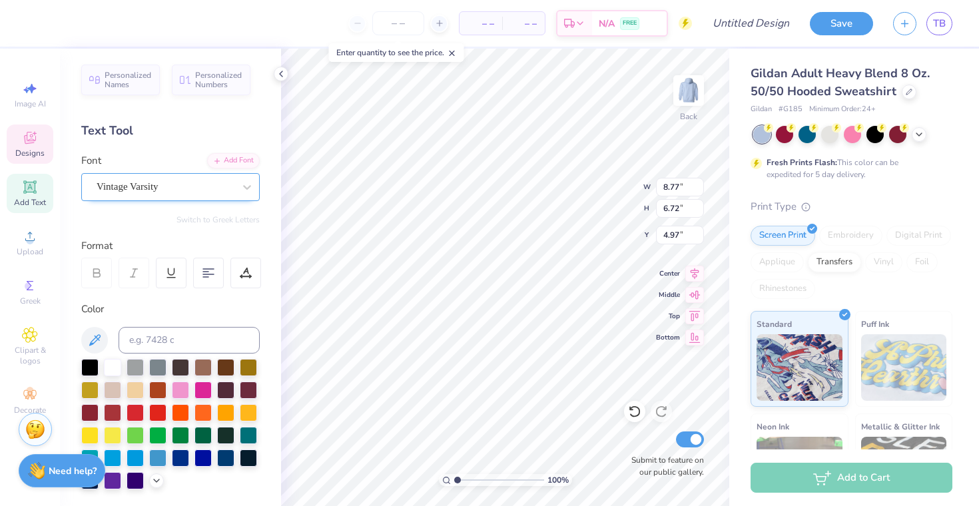
click at [166, 190] on div "Vintage Varsity" at bounding box center [165, 186] width 140 height 21
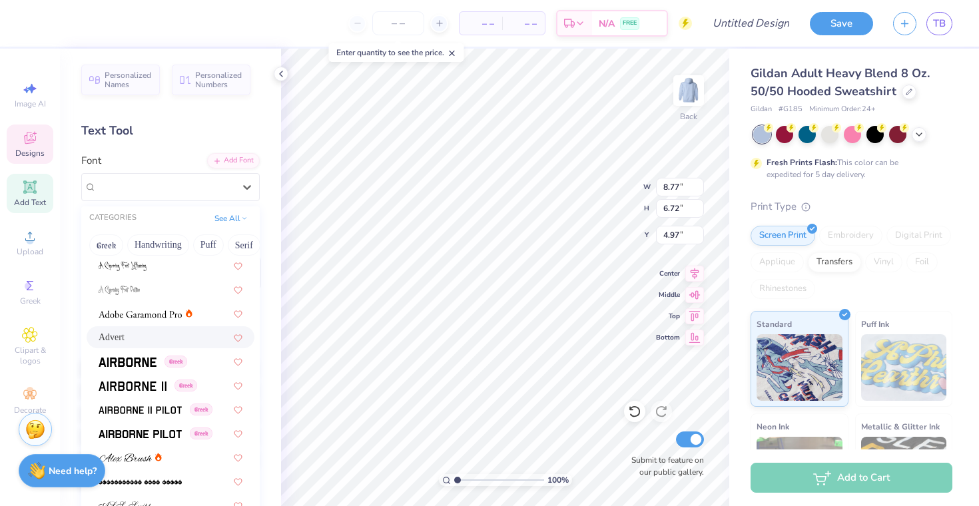
scroll to position [220, 0]
click at [153, 340] on div "Advert" at bounding box center [171, 335] width 144 height 14
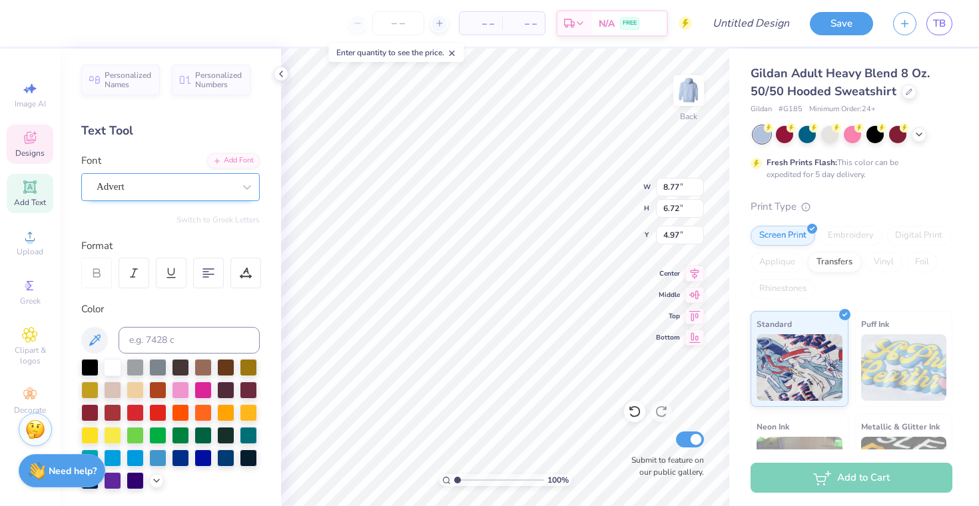
click at [139, 187] on div "Advert" at bounding box center [165, 186] width 140 height 21
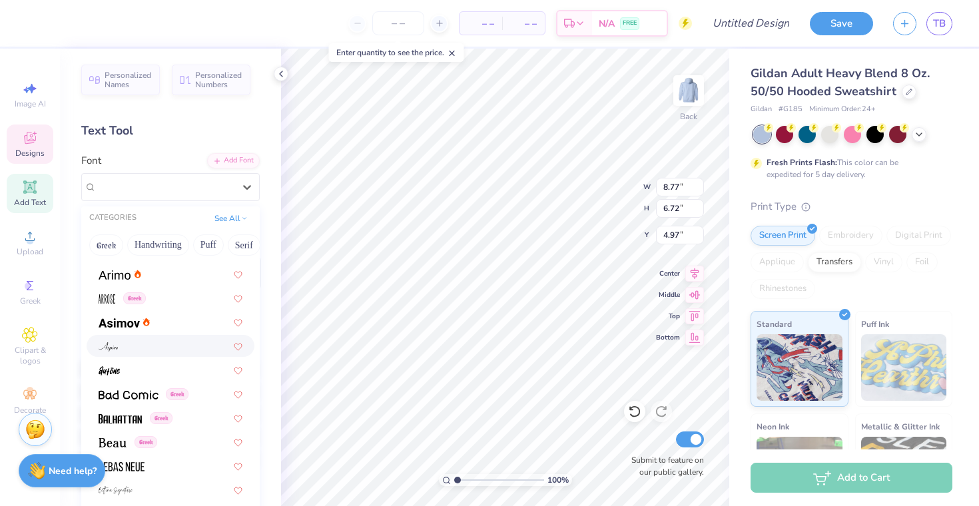
scroll to position [523, 0]
click at [137, 319] on img at bounding box center [119, 320] width 41 height 9
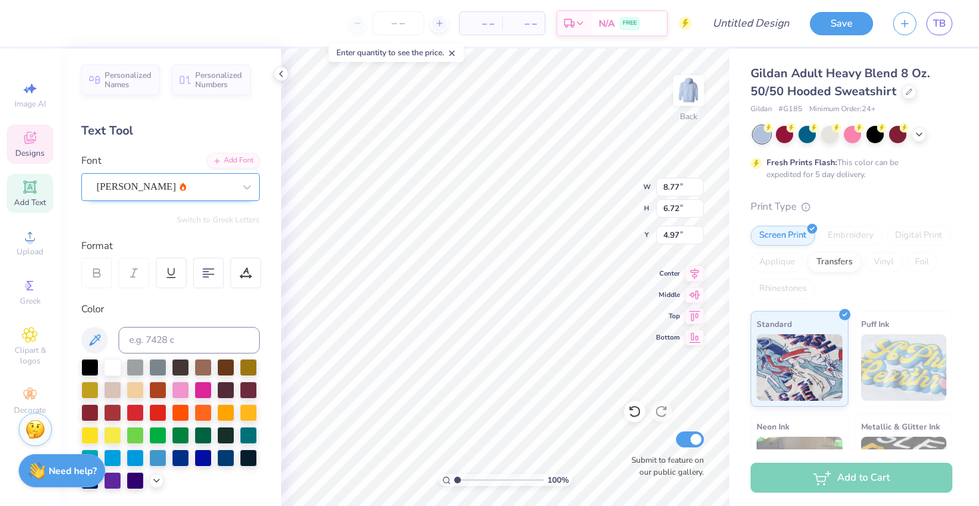
click at [145, 181] on div "[PERSON_NAME]" at bounding box center [165, 186] width 140 height 21
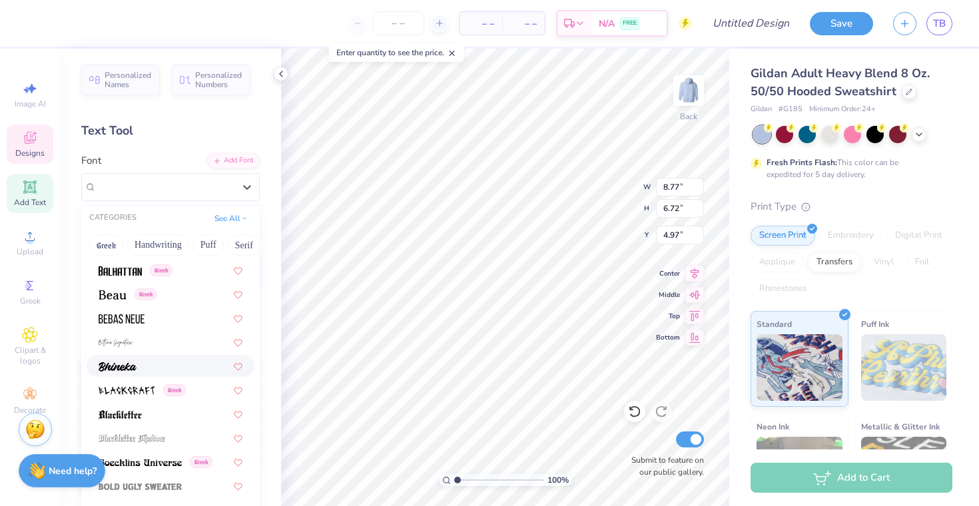
scroll to position [708, 0]
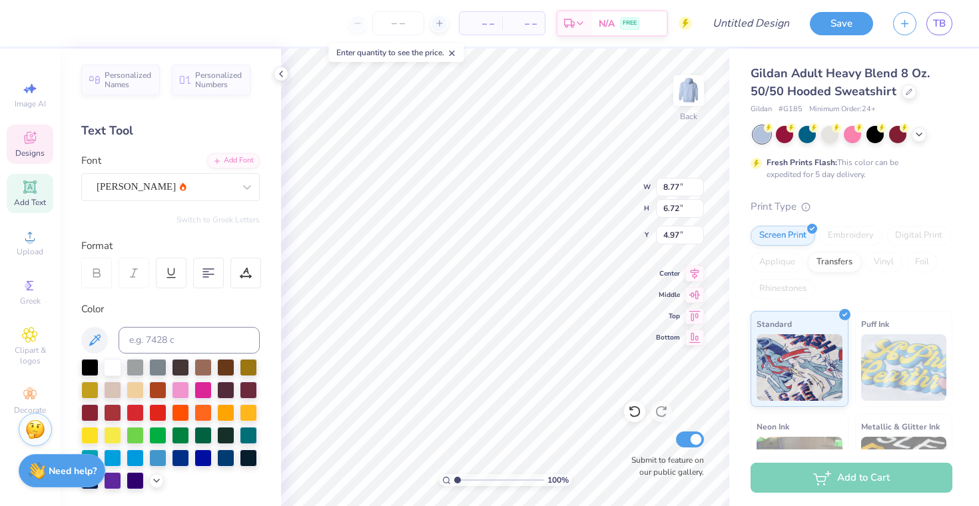
click at [272, 322] on div "Personalized Names Personalized Numbers Text Tool Add Font Font [PERSON_NAME] S…" at bounding box center [170, 278] width 221 height 458
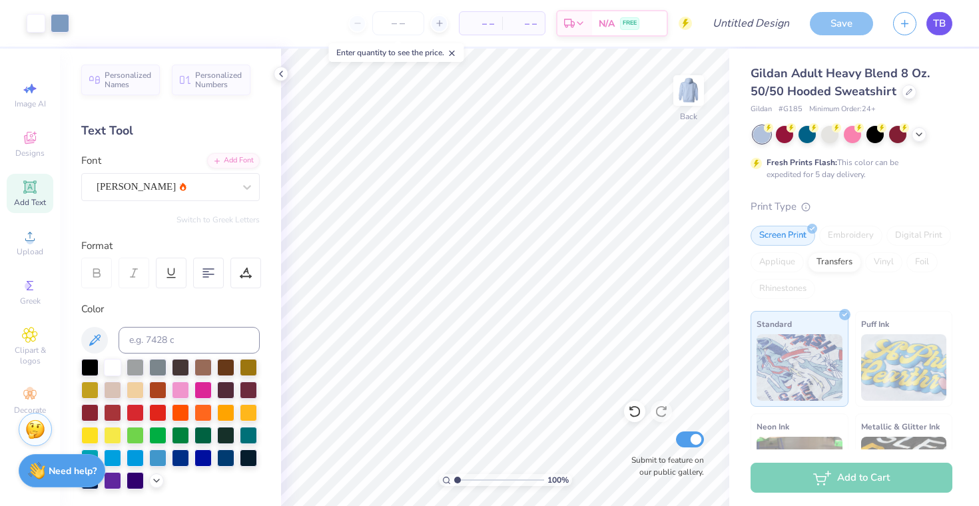
click at [942, 24] on span "TB" at bounding box center [939, 23] width 13 height 15
